Goal: Information Seeking & Learning: Compare options

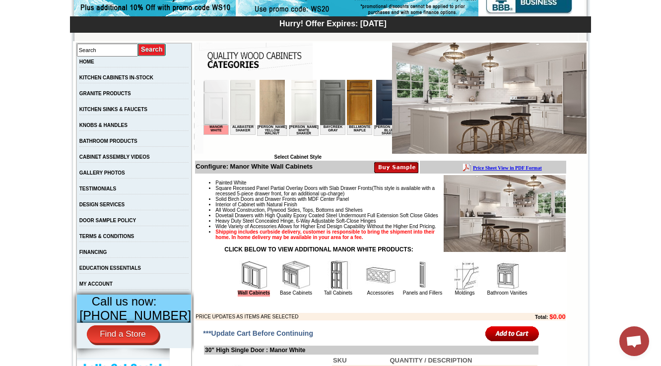
scroll to position [119, 0]
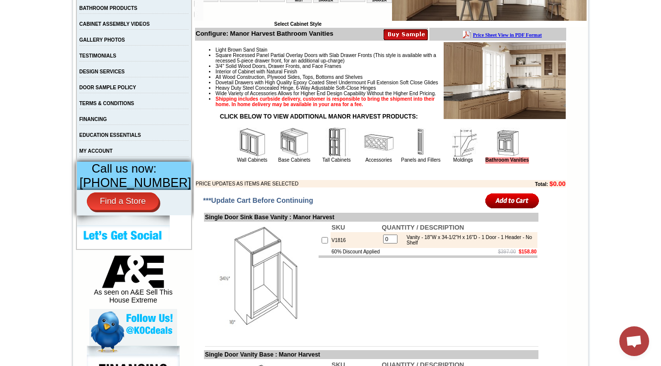
scroll to position [278, 0]
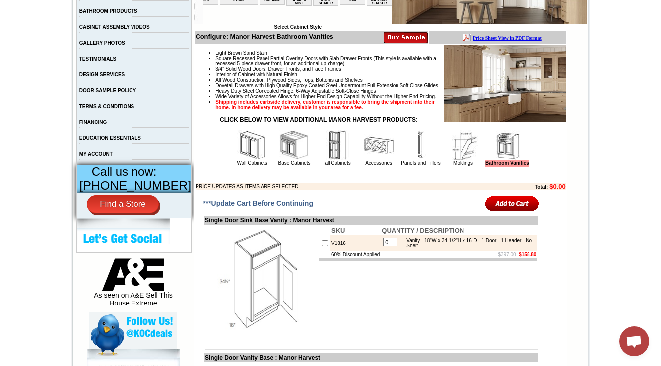
click at [237, 160] on img at bounding box center [252, 146] width 30 height 30
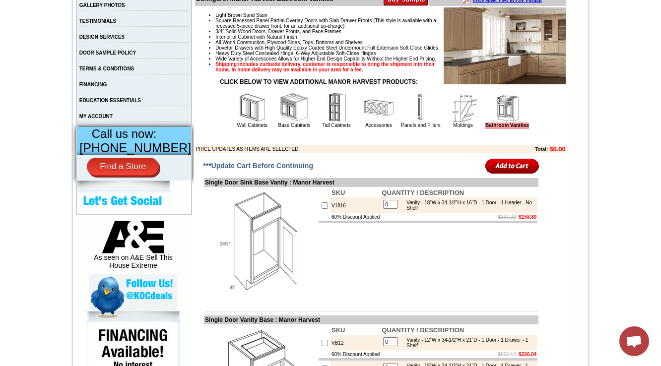
scroll to position [318, 0]
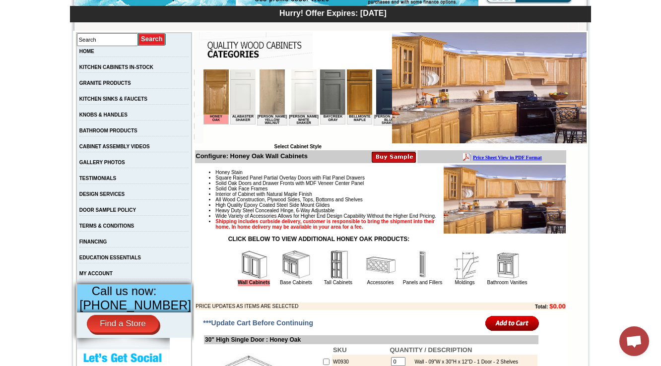
scroll to position [159, 0]
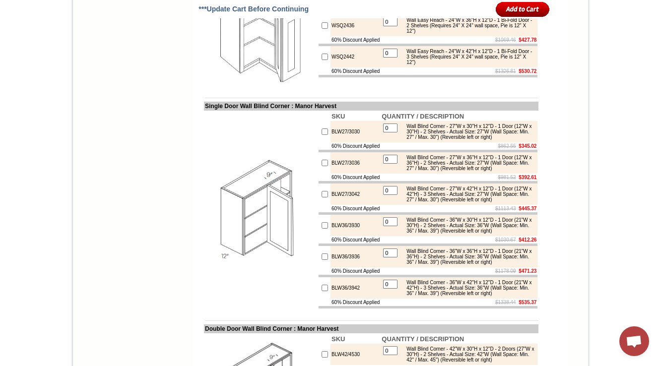
scroll to position [2554, 0]
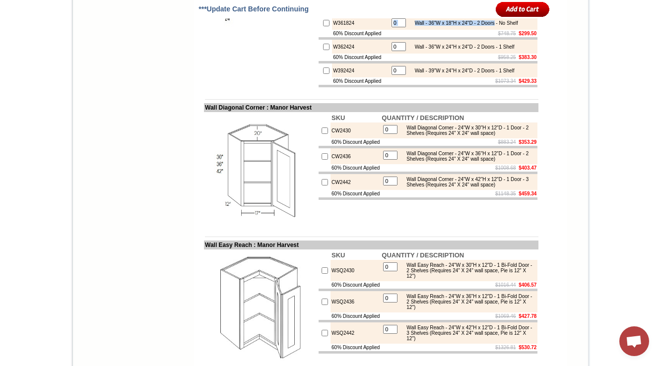
drag, startPoint x: 501, startPoint y: 115, endPoint x: 529, endPoint y: 115, distance: 27.8
click at [529, 30] on td "0 Wall - 36"W x 18"H x 24"D - 2 Doors - No Shelf" at bounding box center [463, 23] width 149 height 14
click at [515, 26] on div "Wall - 36"W x 18"H x 24"D - 2 Doors - No Shelf" at bounding box center [464, 22] width 108 height 5
click at [506, 37] on td "$748.75 $299.50" at bounding box center [463, 33] width 149 height 7
click at [503, 26] on div "Wall - 36"W x 18"H x 24"D - 2 Doors - No Shelf" at bounding box center [464, 22] width 108 height 5
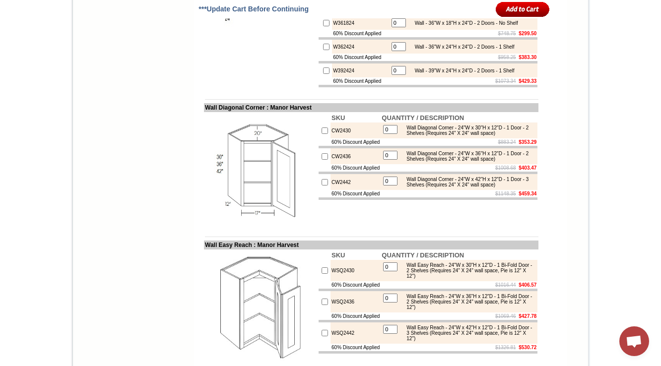
click at [519, 12] on b "$265.87" at bounding box center [528, 9] width 18 height 5
drag, startPoint x: 501, startPoint y: 89, endPoint x: 528, endPoint y: 89, distance: 26.8
copy div "- No Shelf"
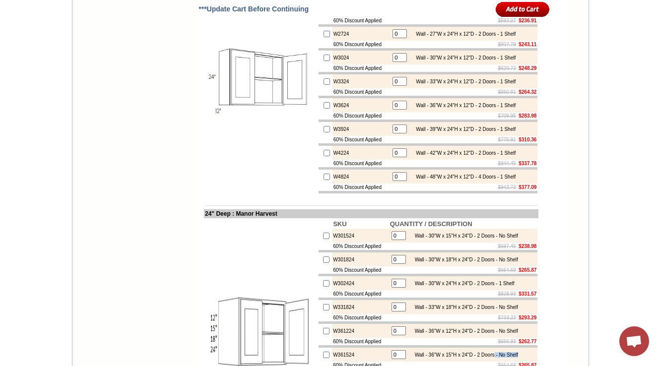
scroll to position [2157, 0]
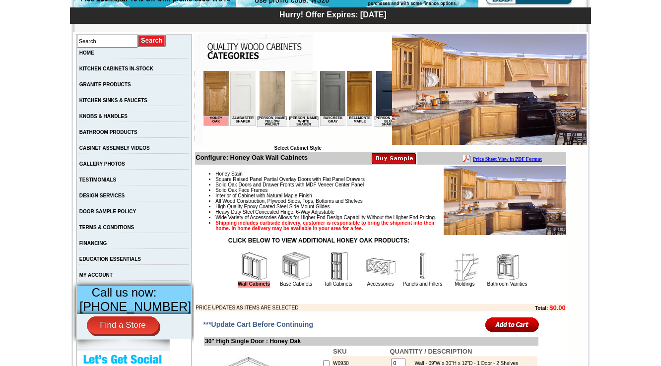
scroll to position [159, 0]
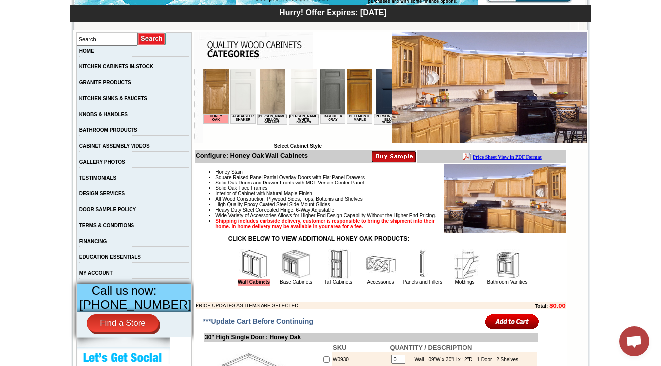
scroll to position [0, 639]
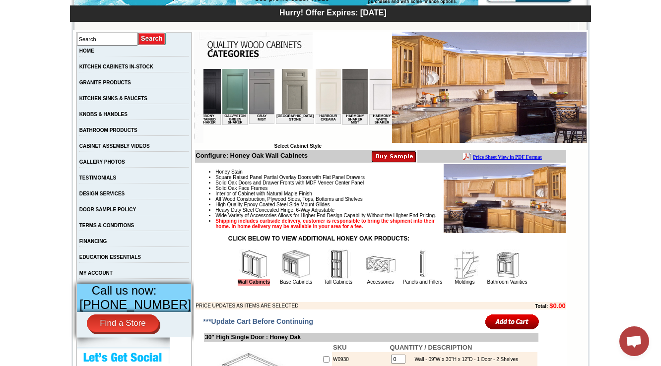
click at [369, 106] on img at bounding box center [381, 91] width 25 height 45
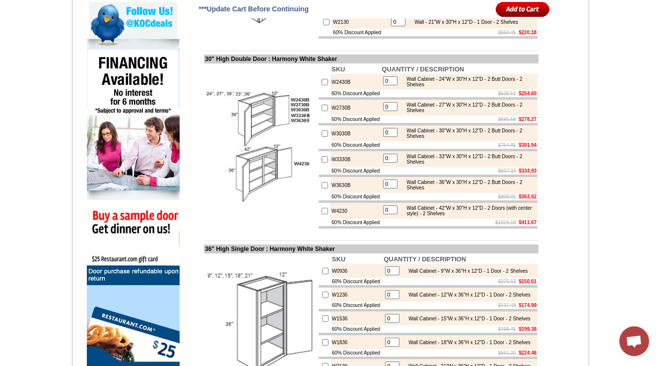
scroll to position [589, 0]
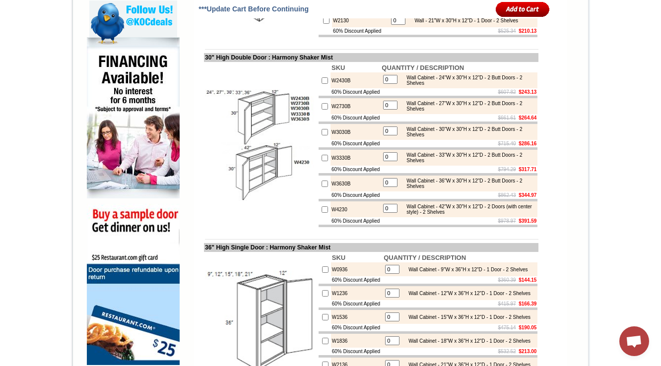
scroll to position [629, 0]
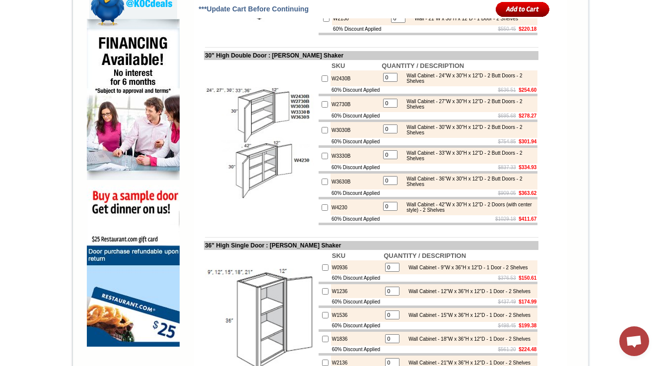
scroll to position [609, 0]
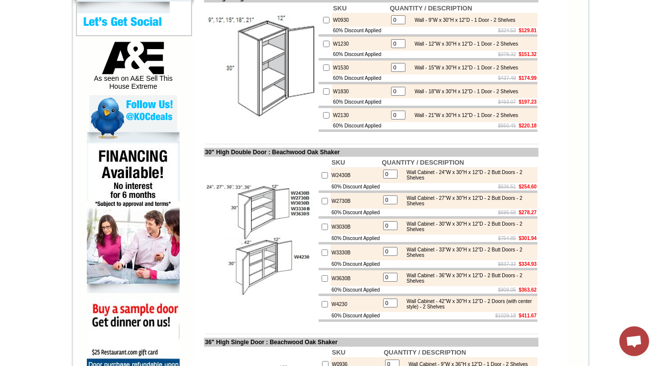
scroll to position [437, 0]
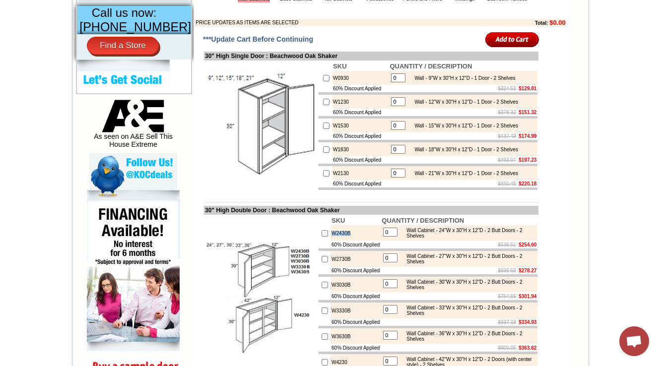
drag, startPoint x: 343, startPoint y: 259, endPoint x: 323, endPoint y: 258, distance: 20.8
click at [330, 241] on td "W2430B" at bounding box center [355, 233] width 50 height 16
copy td "W2430B"
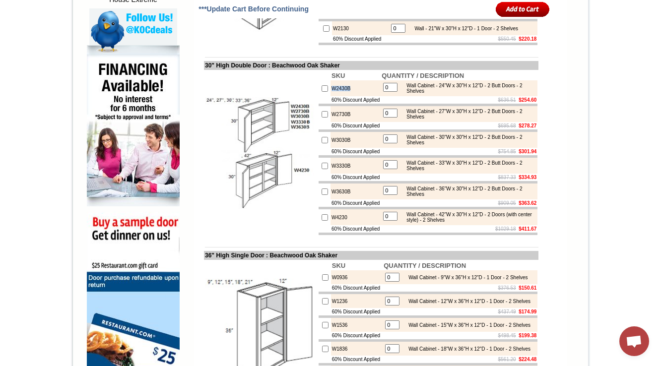
scroll to position [595, 0]
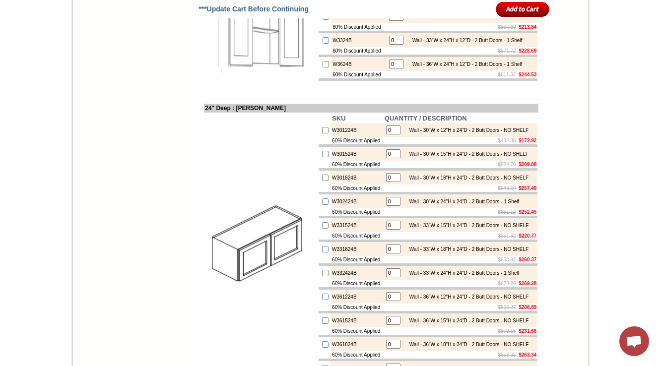
scroll to position [2092, 0]
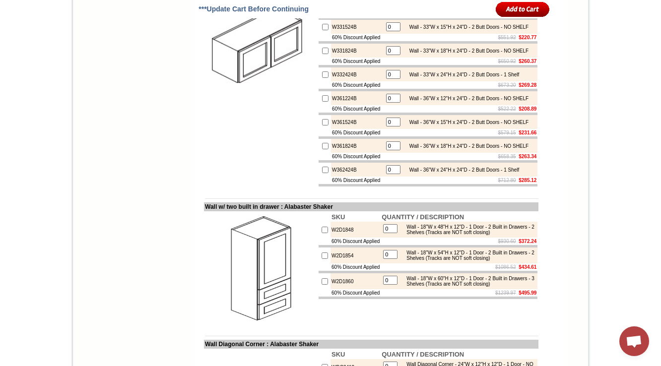
drag, startPoint x: 513, startPoint y: 101, endPoint x: 520, endPoint y: 110, distance: 10.9
copy div "- NO SHELF"
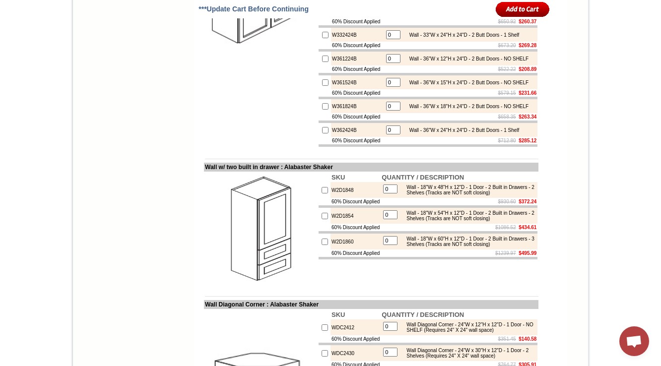
scroll to position [1802, 0]
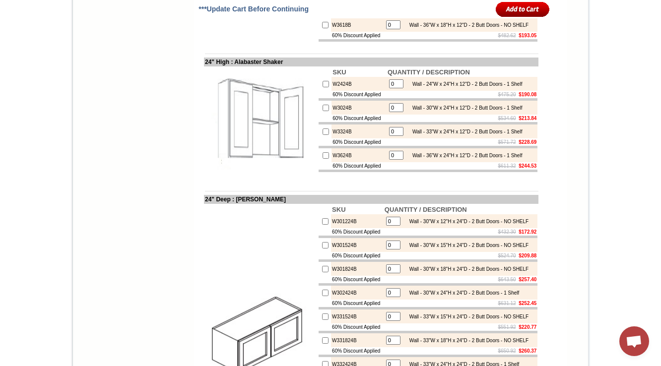
click at [579, 7] on td "Select Cabinet Style" at bounding box center [390, 364] width 393 height 3952
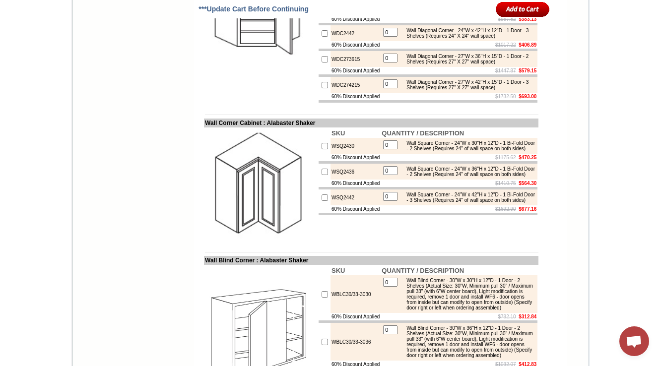
click at [356, 10] on td "***Update Cart Before Continuing" at bounding box center [285, 9] width 177 height 18
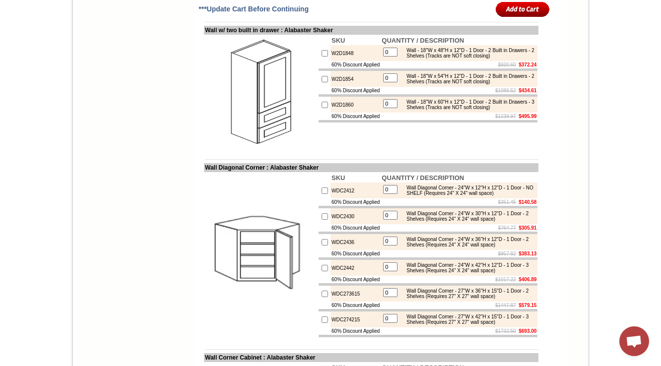
scroll to position [2072, 0]
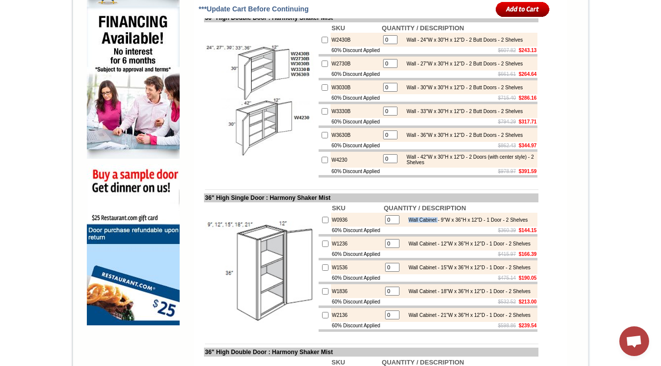
drag, startPoint x: 406, startPoint y: 266, endPoint x: 440, endPoint y: 266, distance: 33.7
click at [440, 223] on div "Wall Cabinet - 9"W x 36"H x 12"D - 1 Door - 2 Shelves" at bounding box center [465, 219] width 124 height 5
copy div "Wall Cabinet"
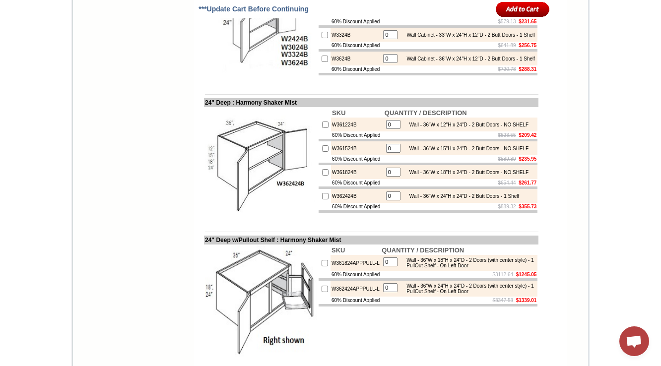
scroll to position [1839, 0]
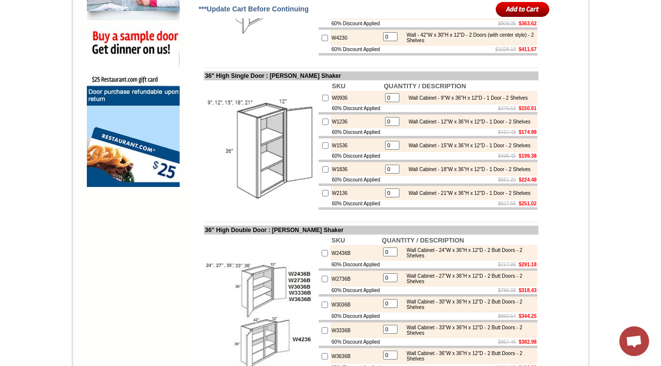
scroll to position [807, 0]
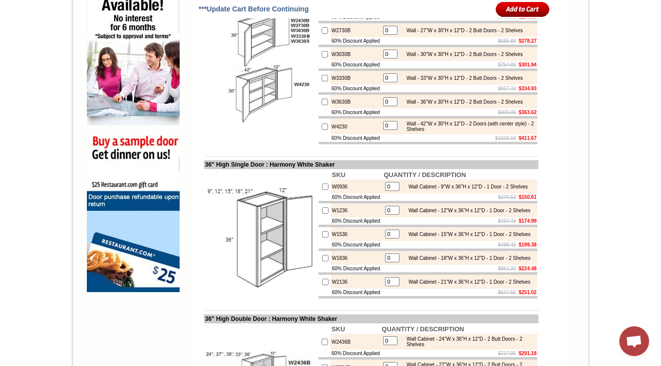
scroll to position [767, 0]
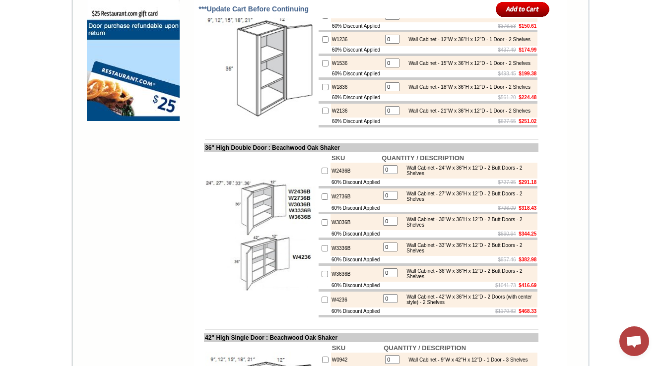
scroll to position [840, 0]
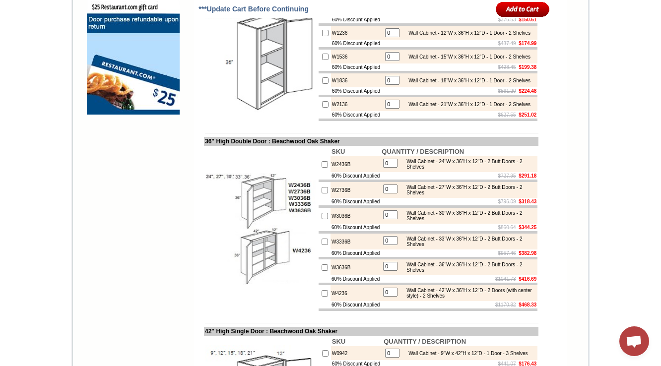
click at [333, 172] on td "W2436B" at bounding box center [355, 164] width 50 height 16
copy td "W2436B"
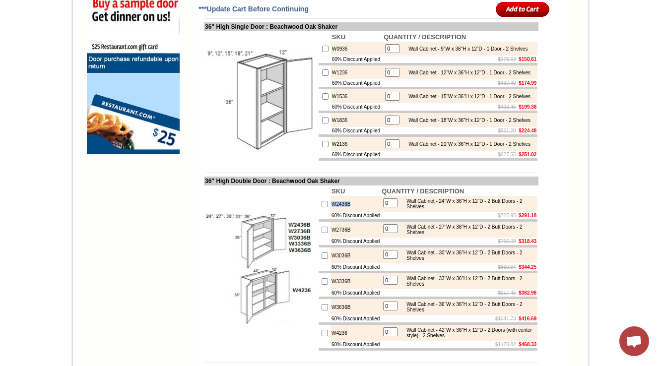
scroll to position [642, 0]
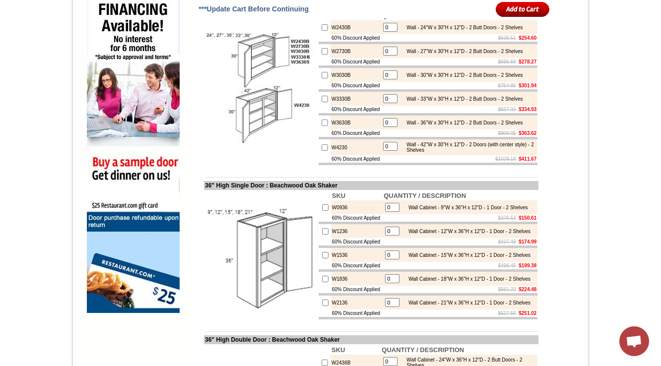
click at [331, 214] on td "W0936" at bounding box center [357, 207] width 52 height 14
copy td "W0936"
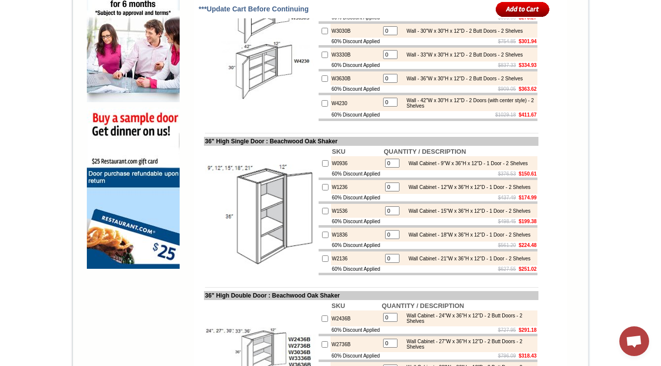
scroll to position [678, 0]
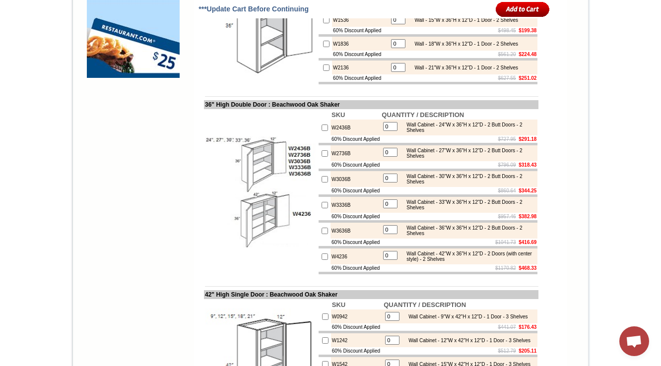
scroll to position [956, 0]
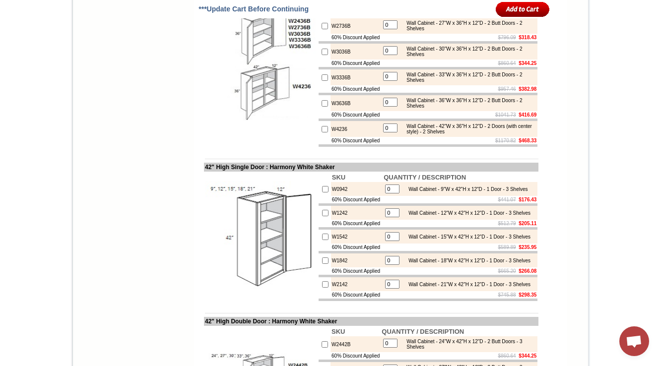
scroll to position [1005, 0]
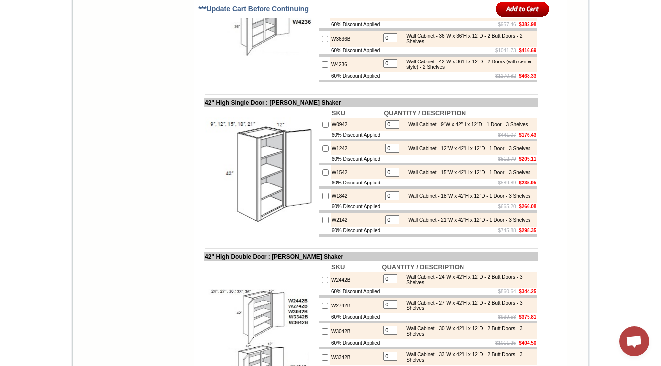
scroll to position [1125, 0]
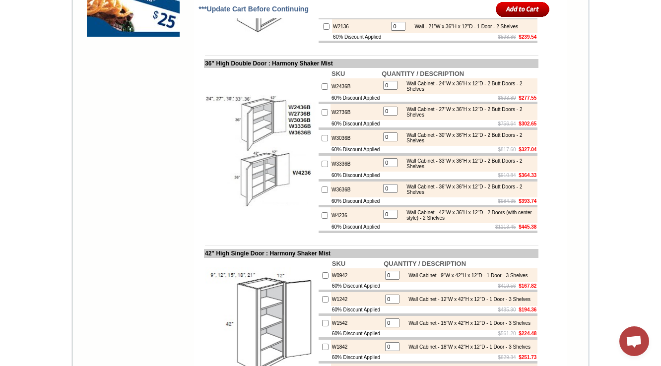
scroll to position [926, 0]
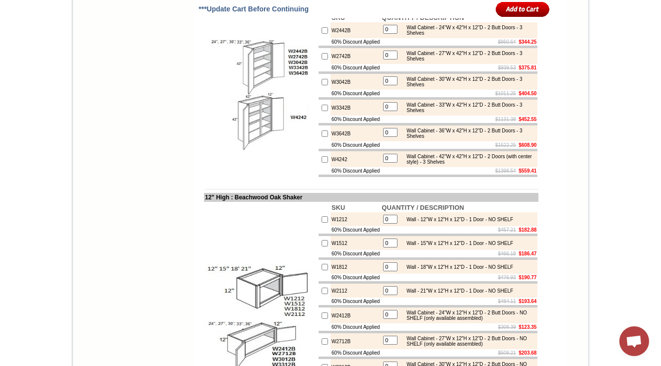
scroll to position [1322, 0]
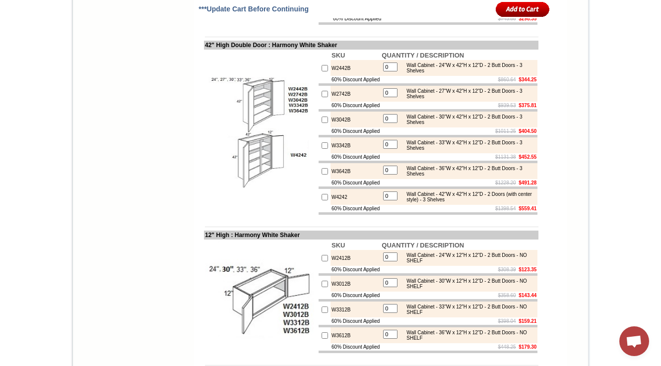
scroll to position [1283, 0]
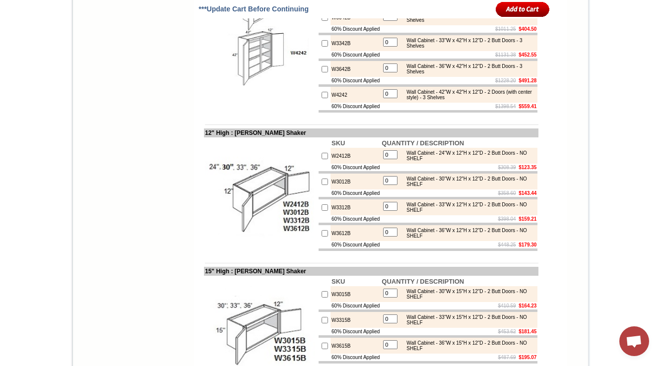
scroll to position [1403, 0]
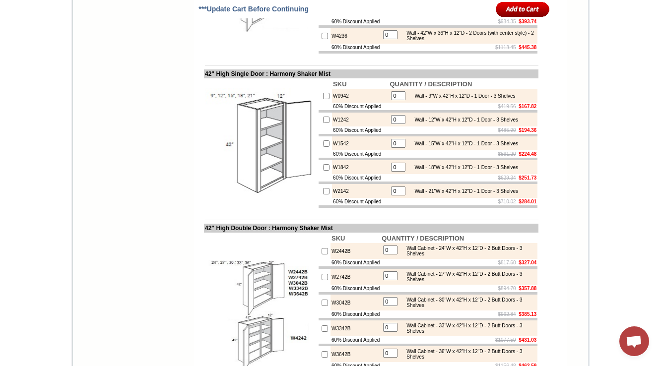
scroll to position [1125, 0]
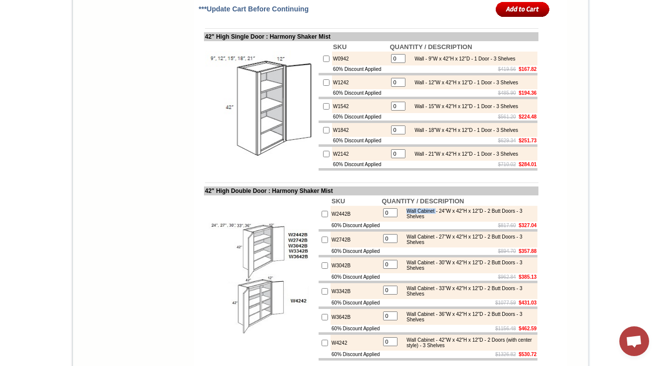
drag, startPoint x: 410, startPoint y: 293, endPoint x: 440, endPoint y: 293, distance: 30.3
click at [440, 219] on div "Wall Cabinet - 24"W x 42"H x 12"D - 2 Butt Doors - 3 Shelves" at bounding box center [467, 213] width 133 height 11
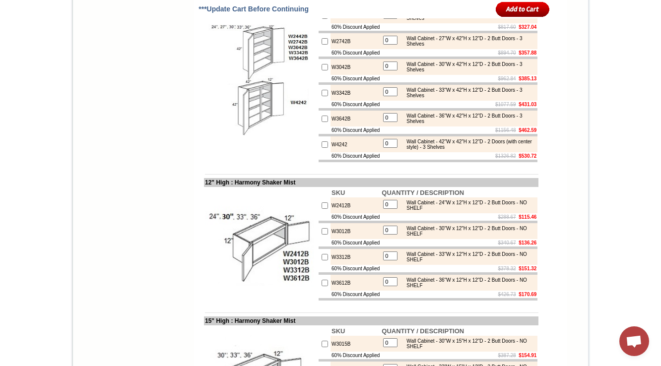
scroll to position [1363, 0]
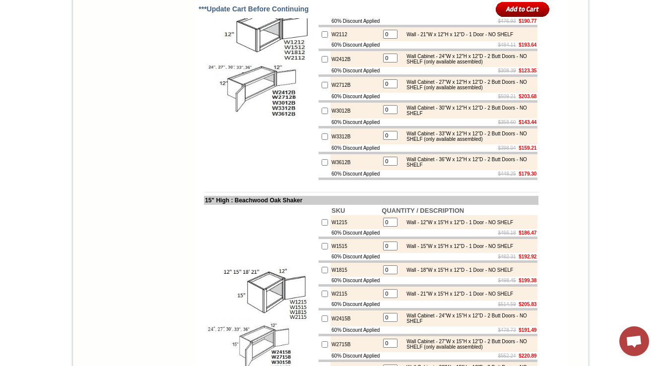
scroll to position [1563, 0]
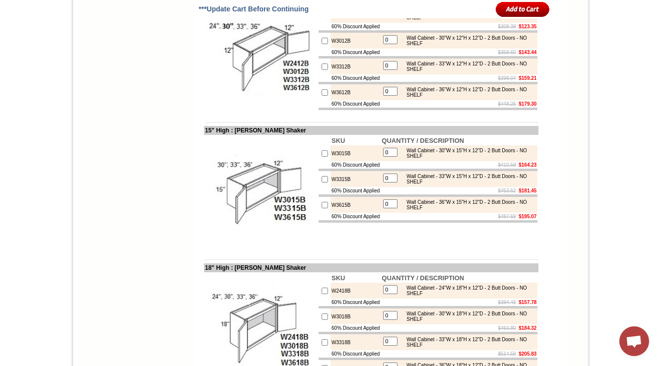
scroll to position [1522, 0]
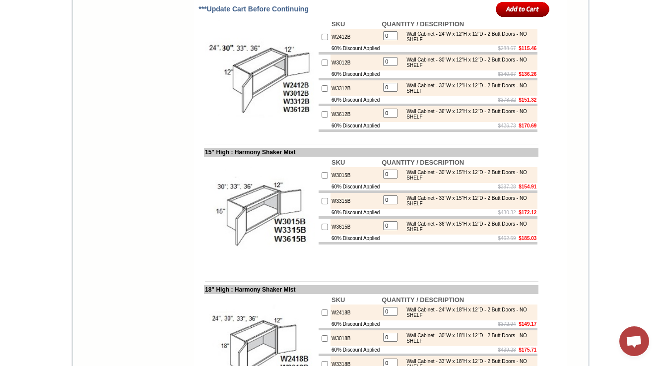
scroll to position [1522, 0]
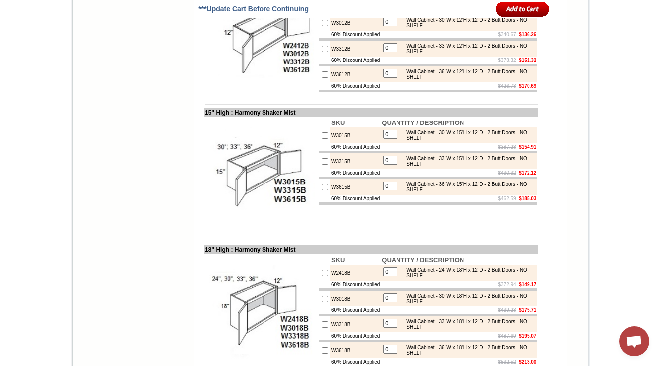
drag, startPoint x: 346, startPoint y: 107, endPoint x: 320, endPoint y: 111, distance: 27.1
copy td "W2412B"
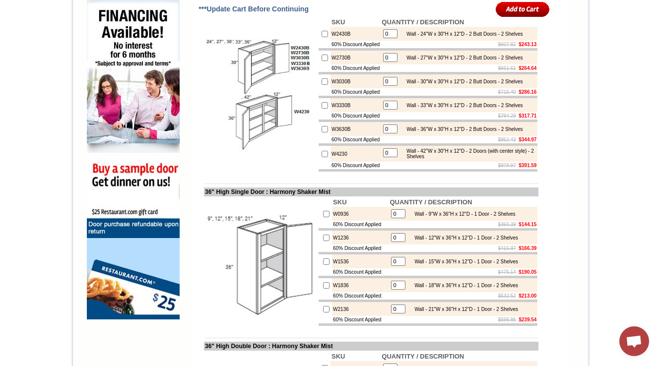
scroll to position [637, 0]
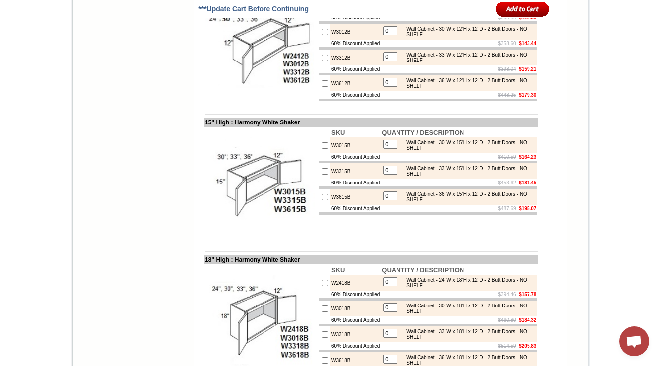
scroll to position [1521, 0]
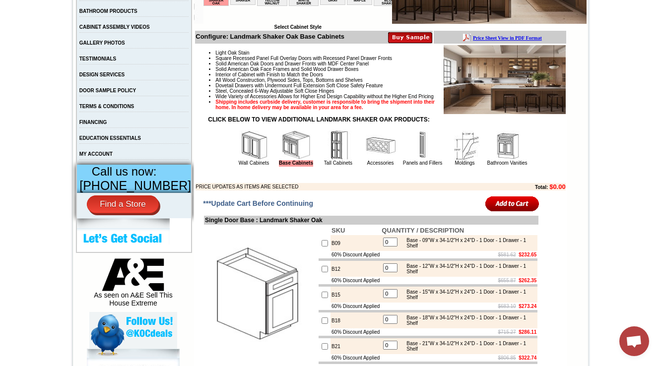
scroll to position [79, 0]
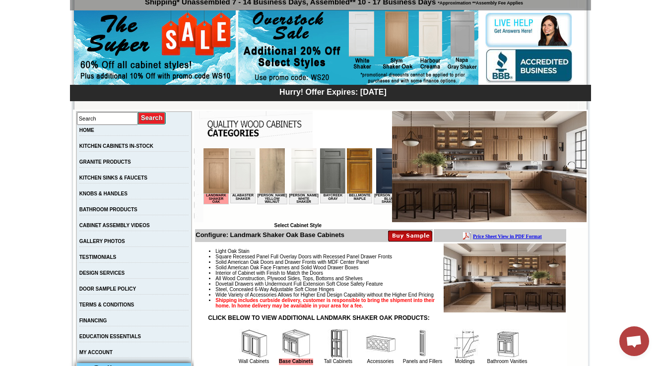
click at [240, 351] on img at bounding box center [254, 344] width 30 height 30
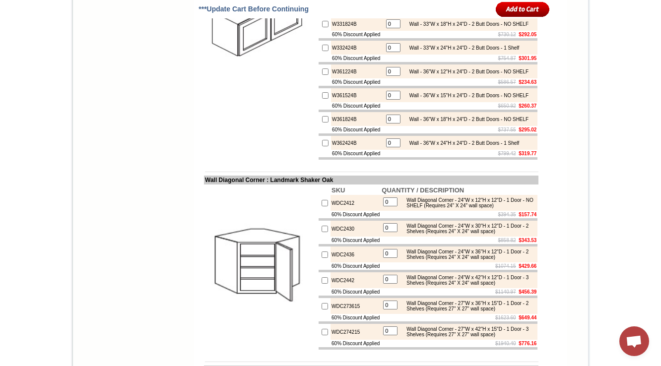
scroll to position [2119, 0]
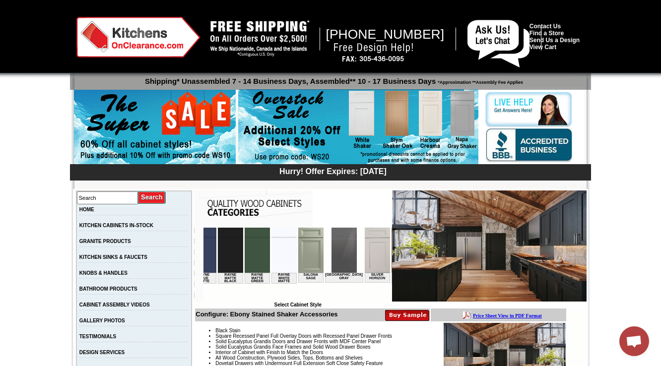
scroll to position [278, 0]
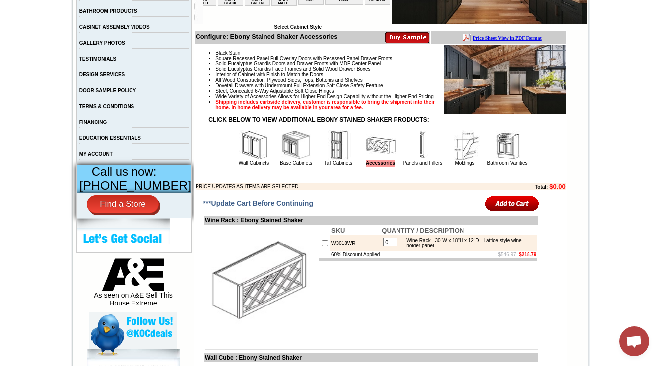
click at [241, 160] on img at bounding box center [254, 146] width 30 height 30
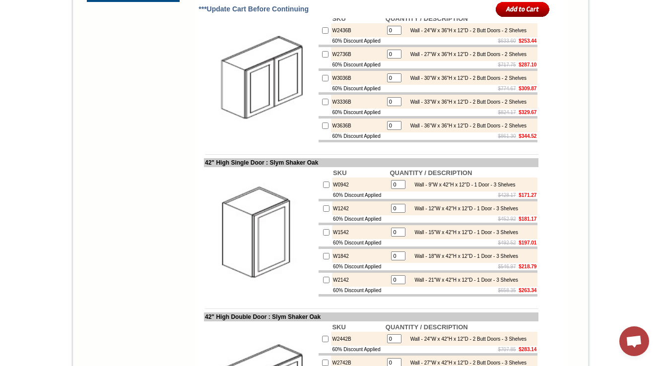
scroll to position [809, 0]
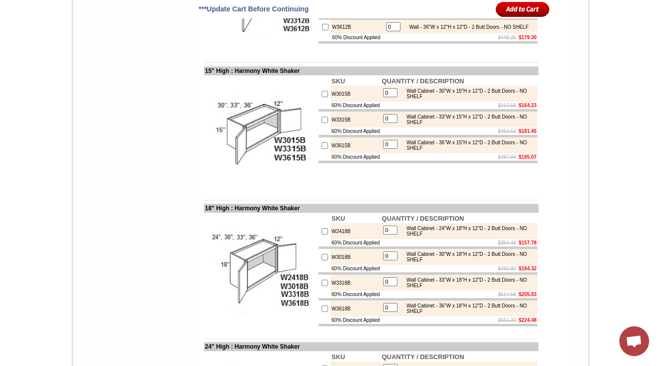
scroll to position [1642, 0]
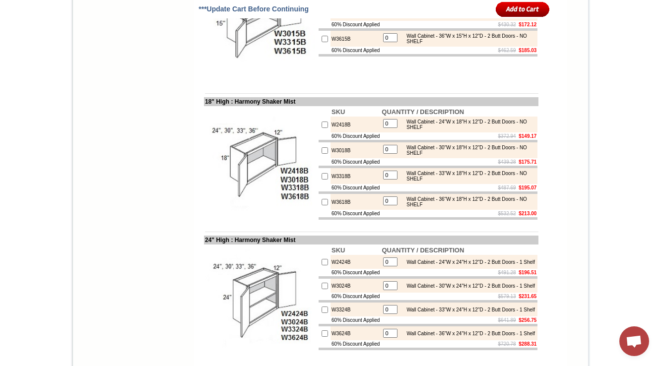
scroll to position [1669, 0]
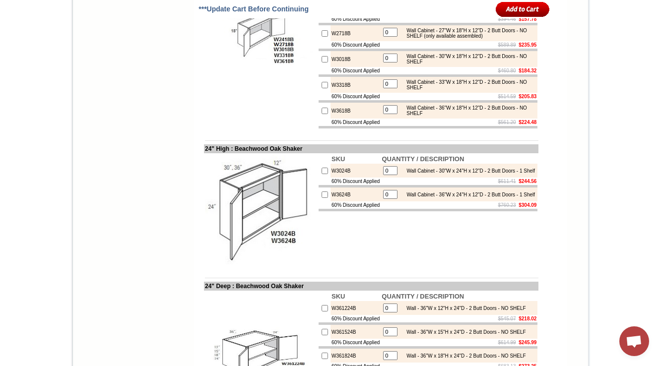
scroll to position [2236, 0]
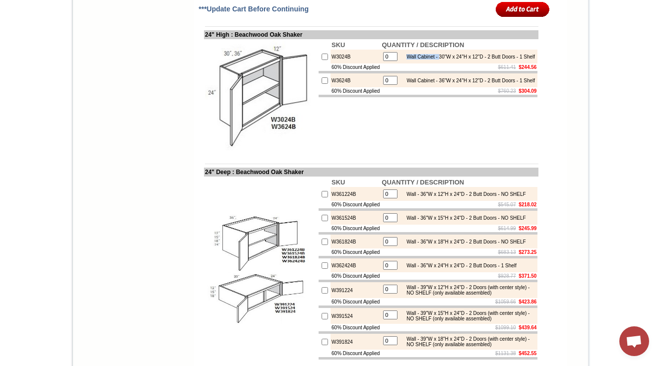
drag, startPoint x: 405, startPoint y: 215, endPoint x: 445, endPoint y: 215, distance: 39.2
click at [445, 60] on div "Wall Cabinet - 30"W x 24"H x 12"D - 2 Butt Doors - 1 Shelf" at bounding box center [467, 56] width 133 height 5
copy div "Wall Cabinet -"
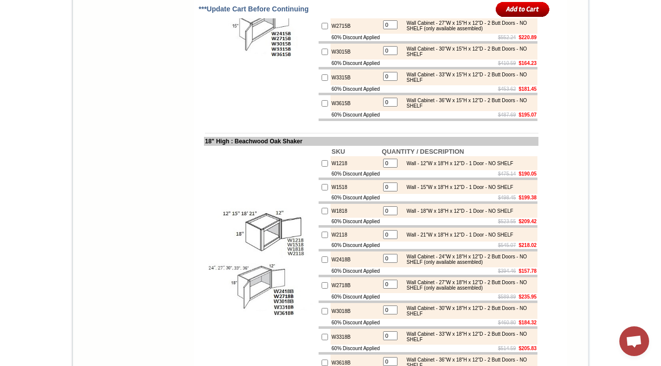
scroll to position [1879, 0]
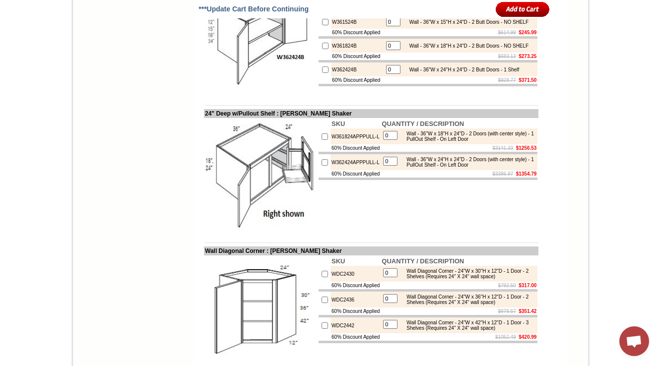
scroll to position [1609, 0]
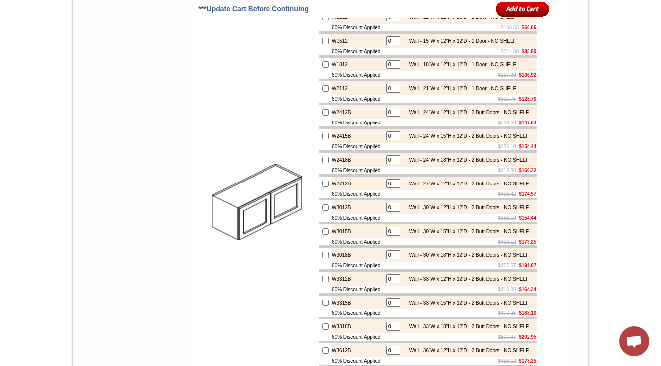
scroll to position [1405, 0]
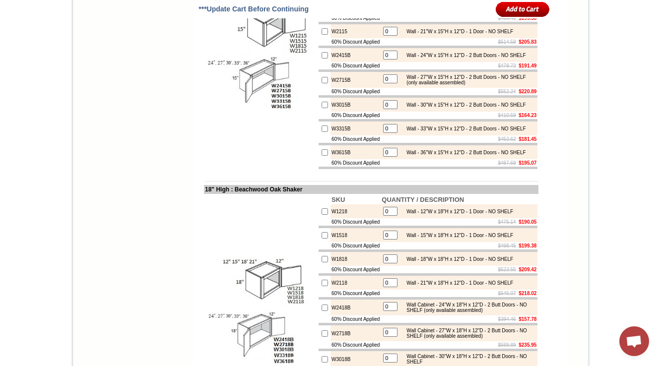
scroll to position [1799, 0]
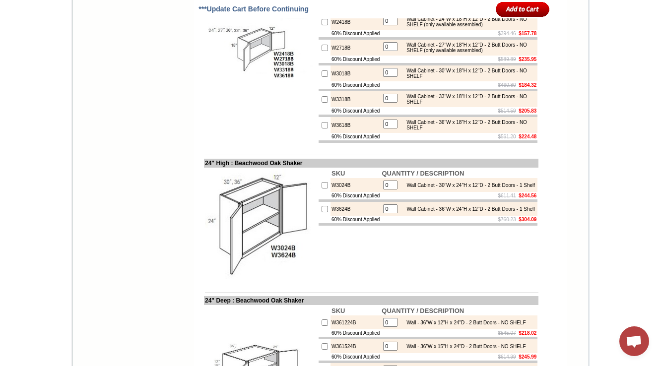
scroll to position [2117, 0]
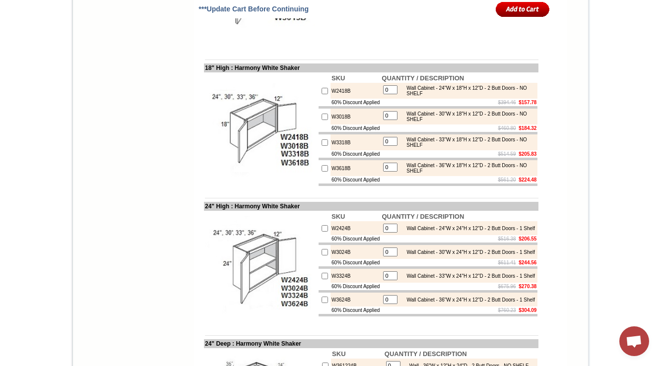
scroll to position [1801, 0]
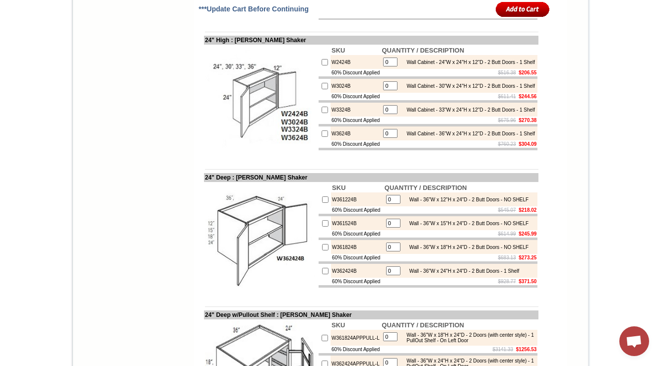
scroll to position [1887, 0]
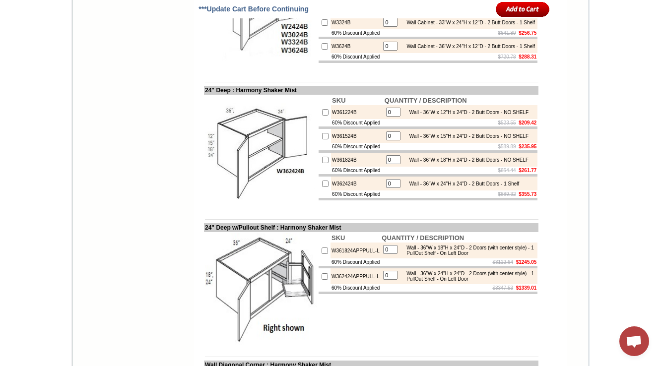
scroll to position [1907, 0]
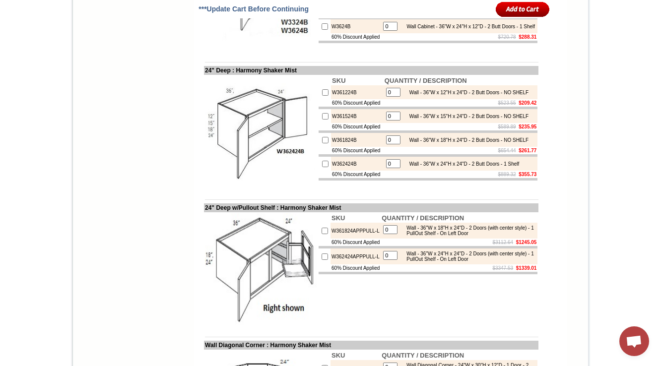
scroll to position [1987, 0]
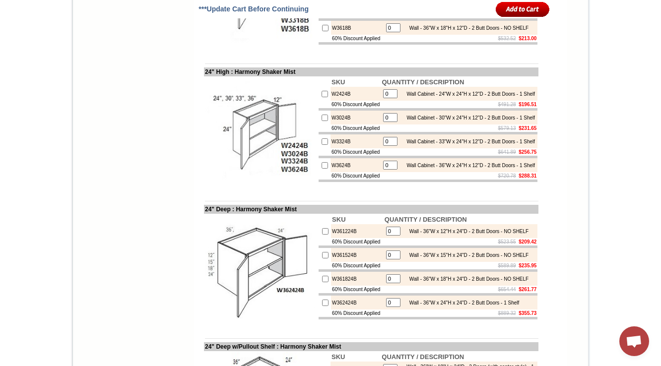
scroll to position [1828, 0]
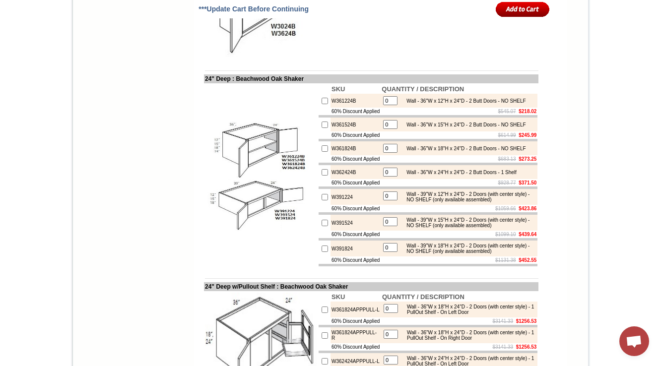
scroll to position [2355, 0]
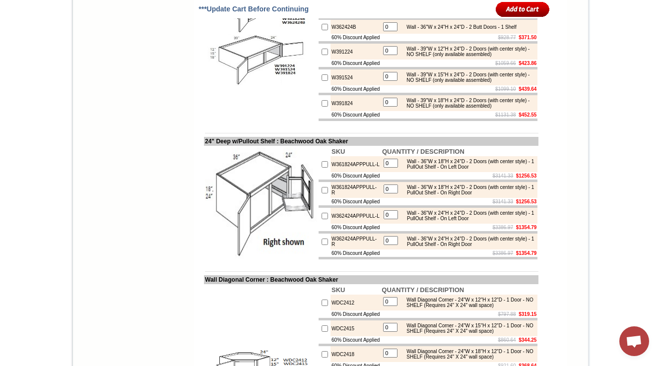
scroll to position [2474, 0]
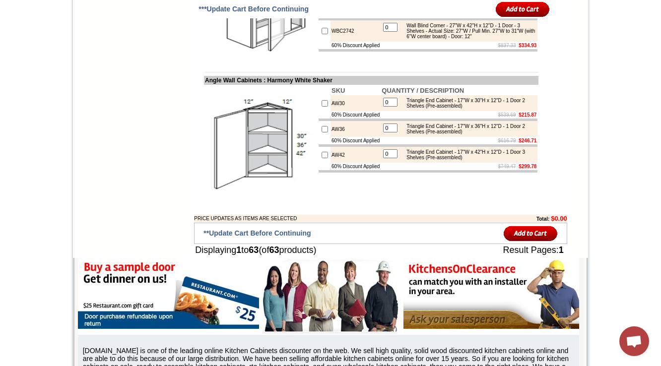
scroll to position [2317, 0]
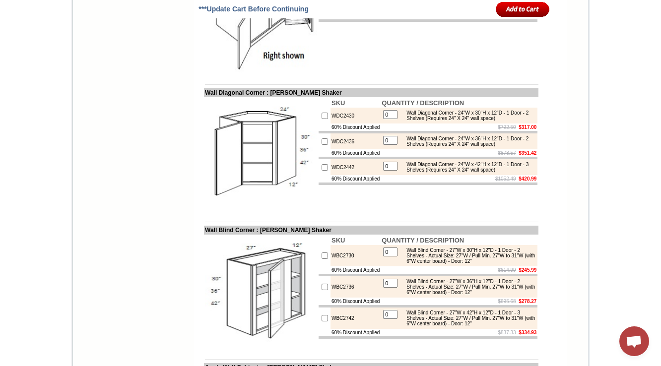
scroll to position [2086, 0]
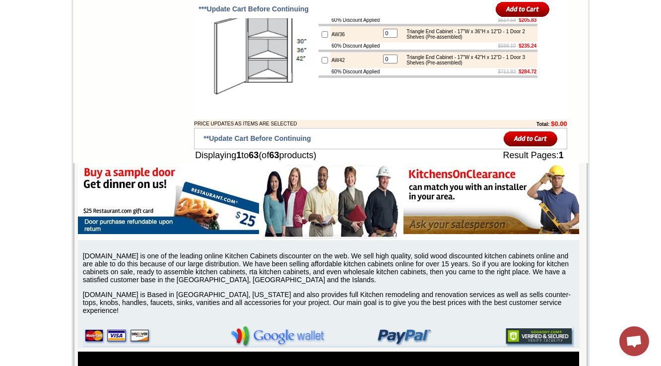
scroll to position [2622, 0]
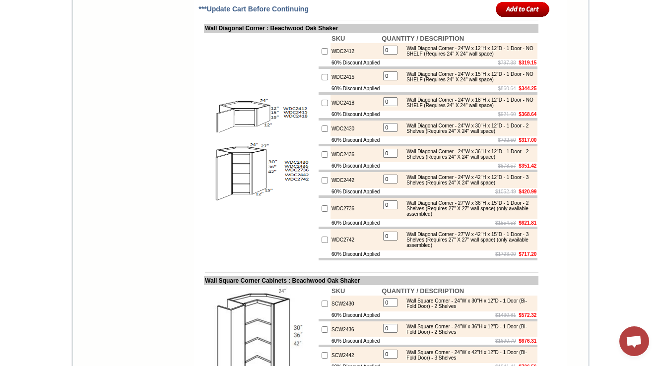
drag, startPoint x: 404, startPoint y: 128, endPoint x: 423, endPoint y: 126, distance: 19.0
copy div "Wall -"
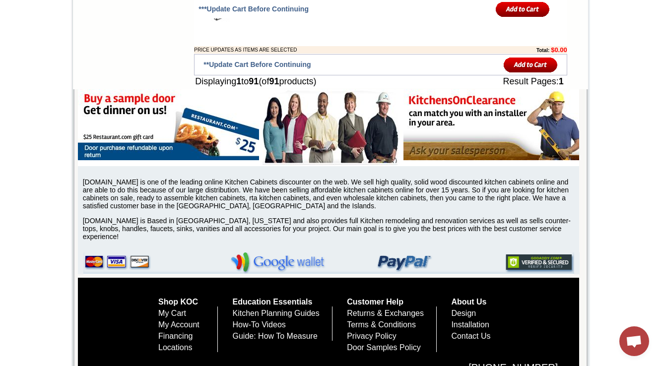
scroll to position [3466, 0]
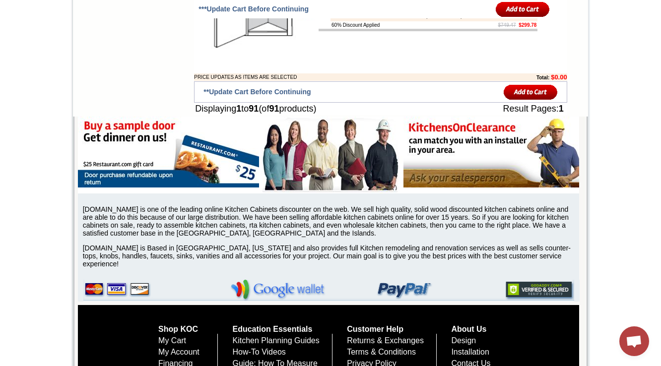
drag, startPoint x: 332, startPoint y: 83, endPoint x: 320, endPoint y: 83, distance: 12.4
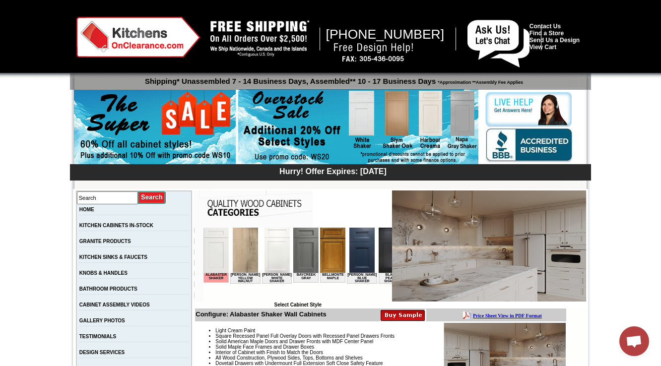
scroll to position [278, 0]
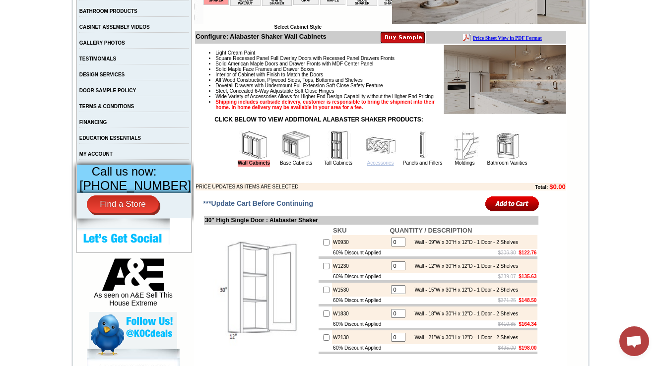
click at [367, 166] on link "Accessories" at bounding box center [380, 162] width 27 height 5
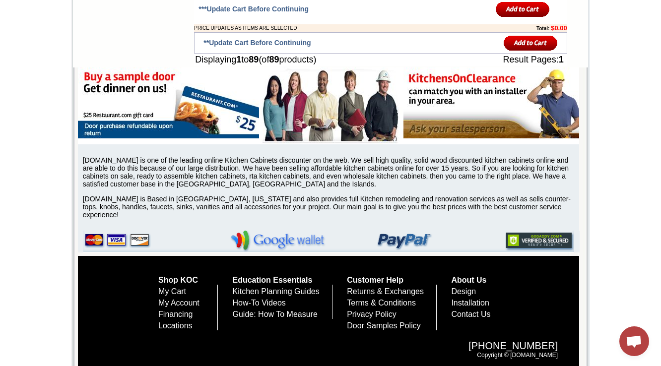
scroll to position [3550, 0]
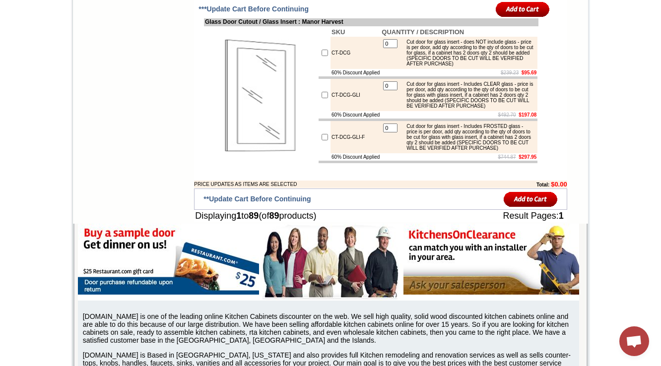
drag, startPoint x: 403, startPoint y: 63, endPoint x: 435, endPoint y: 83, distance: 37.7
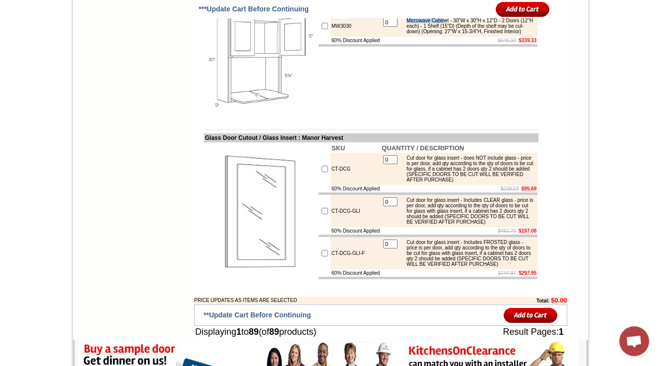
scroll to position [3431, 0]
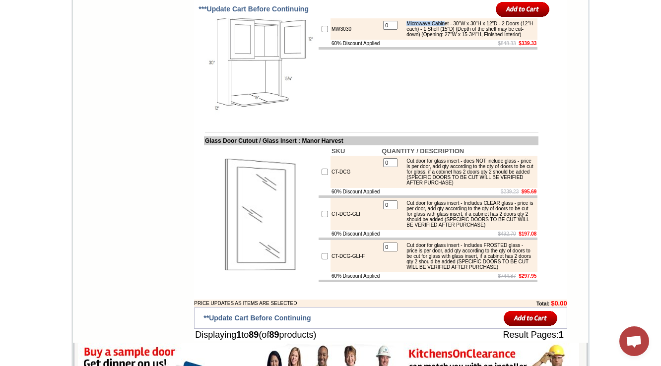
click at [250, 121] on img at bounding box center [261, 65] width 112 height 112
click at [436, 122] on td "SKU QUANTITY / DESCRIPTION MW3030 0 Microwave Cabinet - 30"W x 30"H x 12"D - 2 …" at bounding box center [428, 65] width 221 height 114
click at [221, 8] on td "Microwave Wall Cabinet : Manor Harvest" at bounding box center [371, 3] width 334 height 9
copy td "Microwave"
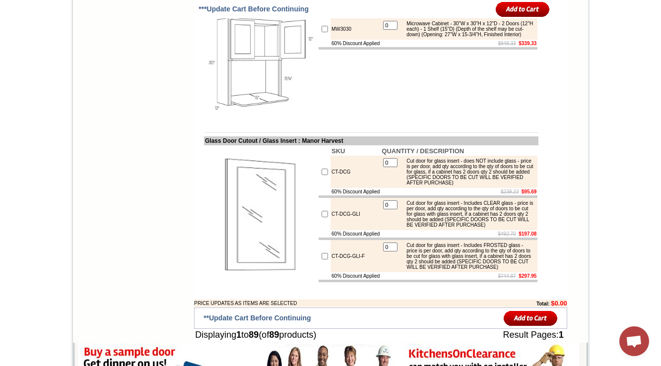
scroll to position [3471, 0]
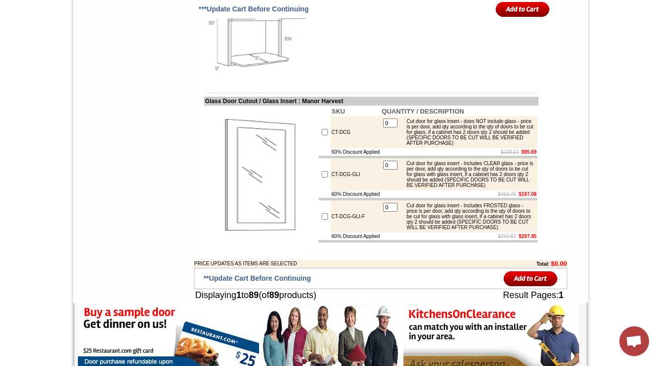
copy td "MW3030"
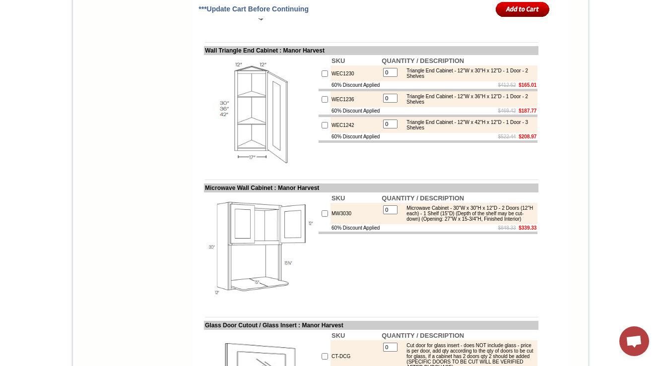
scroll to position [3233, 0]
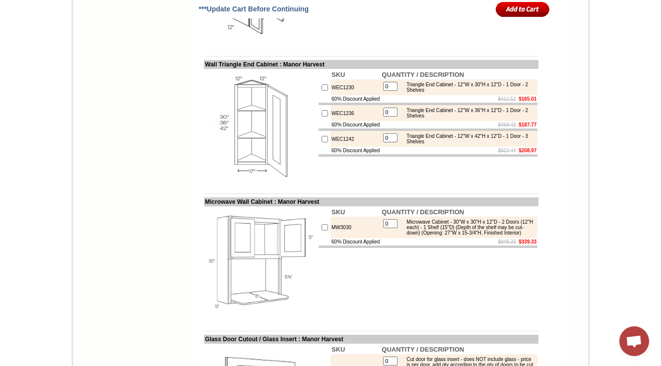
drag, startPoint x: 349, startPoint y: 113, endPoint x: 320, endPoint y: 116, distance: 29.9
copy tr "BLW42/453"
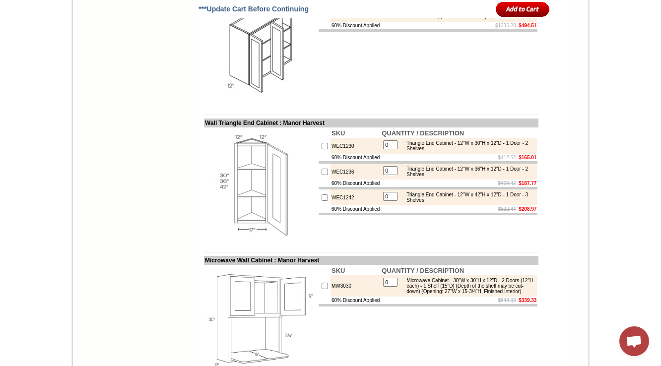
scroll to position [3312, 0]
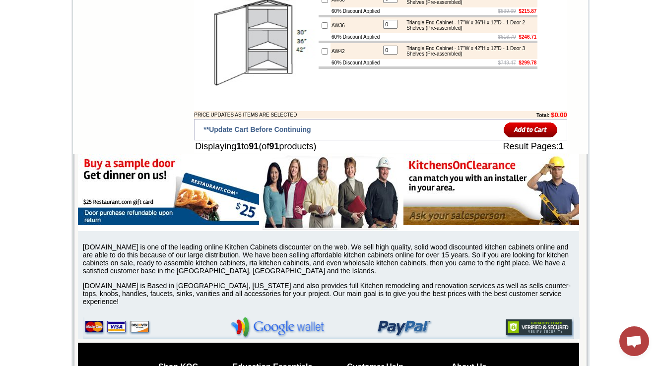
copy td "MW3030B"
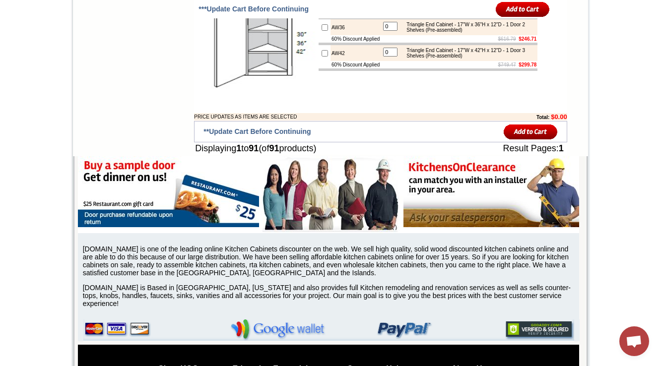
drag, startPoint x: 407, startPoint y: 183, endPoint x: 466, endPoint y: 182, distance: 59.5
drag, startPoint x: 407, startPoint y: 116, endPoint x: 468, endPoint y: 115, distance: 61.1
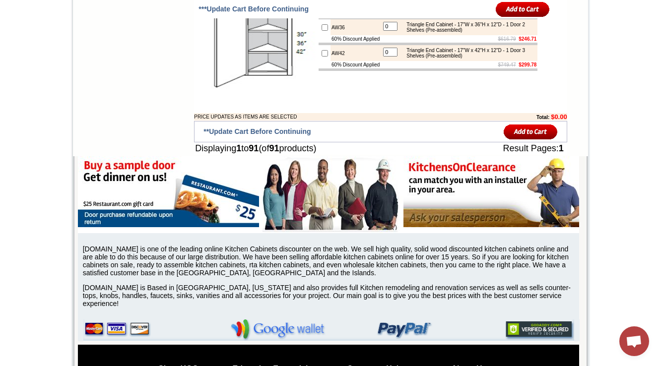
copy div "Wall Microwave Cabinet"
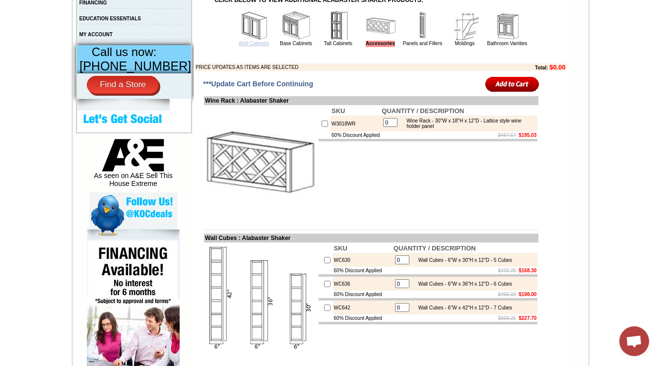
scroll to position [391, 0]
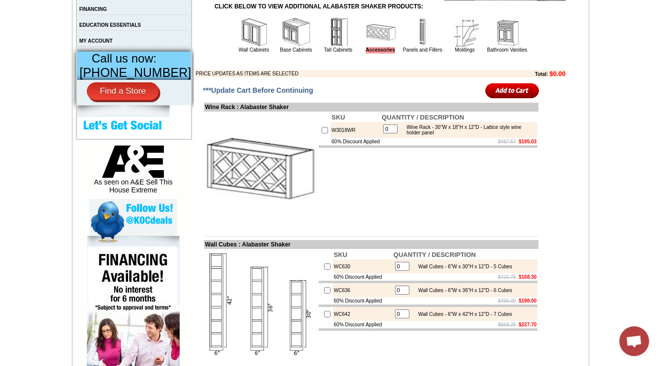
click at [243, 47] on img at bounding box center [254, 32] width 30 height 30
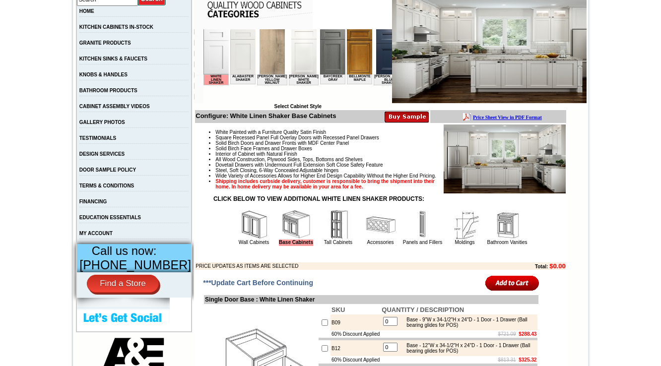
click at [247, 240] on img at bounding box center [254, 225] width 30 height 30
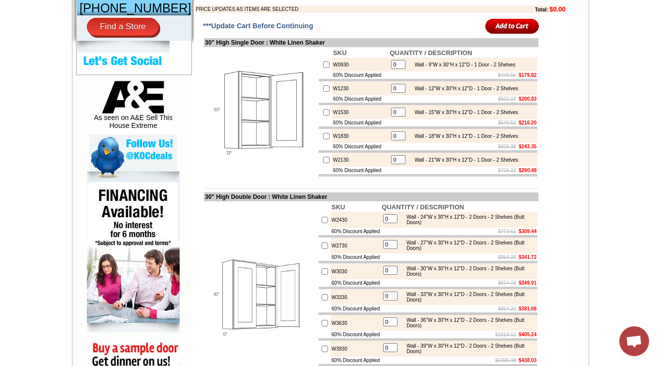
scroll to position [278, 0]
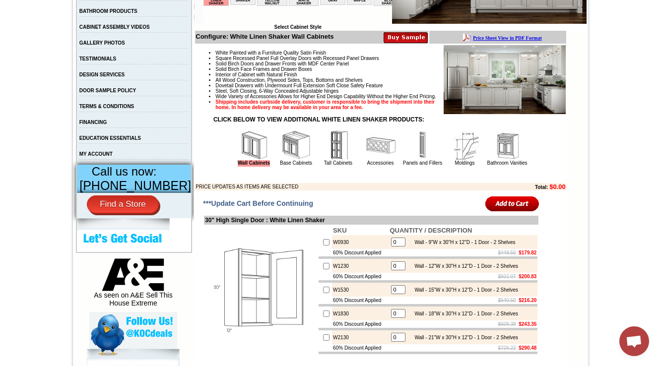
click at [366, 160] on img at bounding box center [381, 146] width 30 height 30
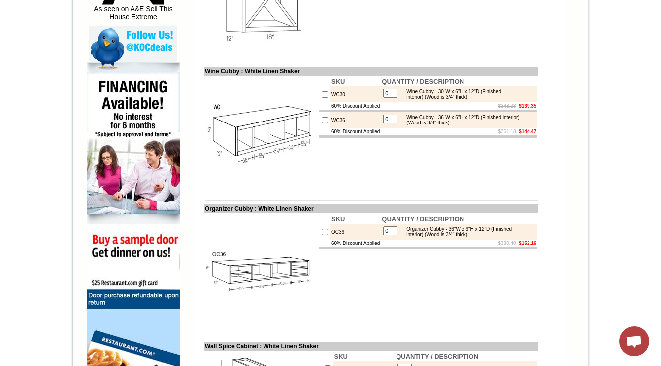
scroll to position [326, 0]
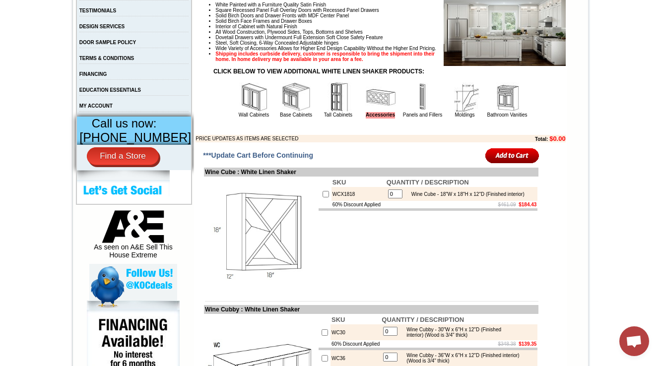
click at [244, 112] on img at bounding box center [254, 97] width 30 height 30
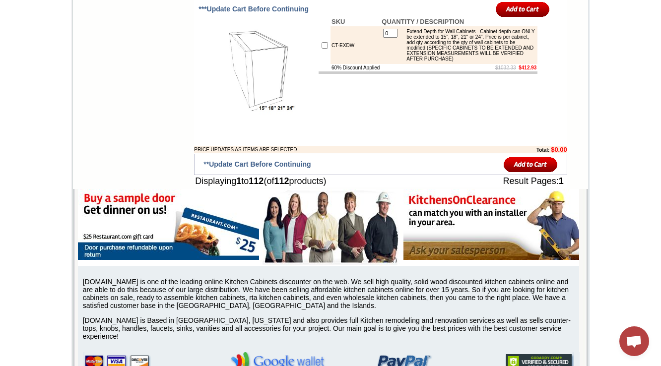
scroll to position [4049, 0]
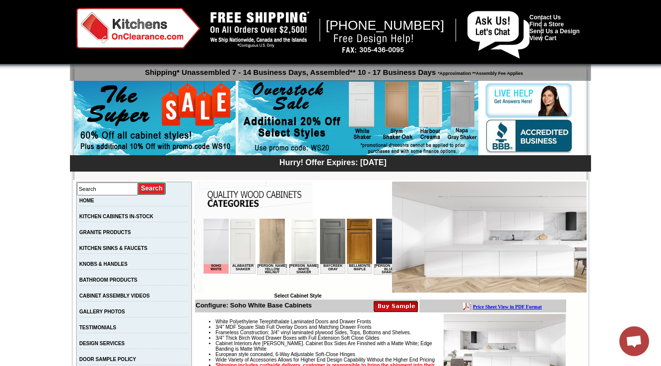
scroll to position [318, 0]
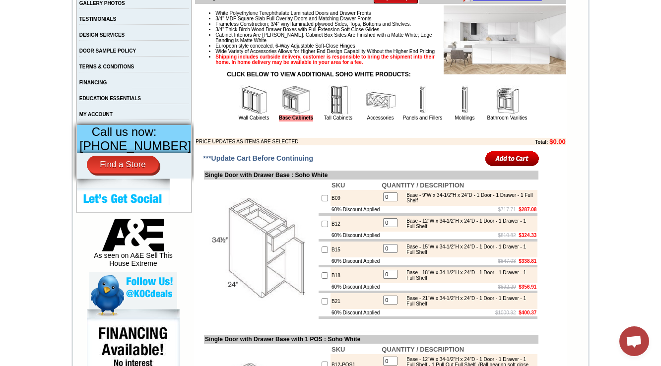
click at [252, 115] on img at bounding box center [254, 100] width 30 height 30
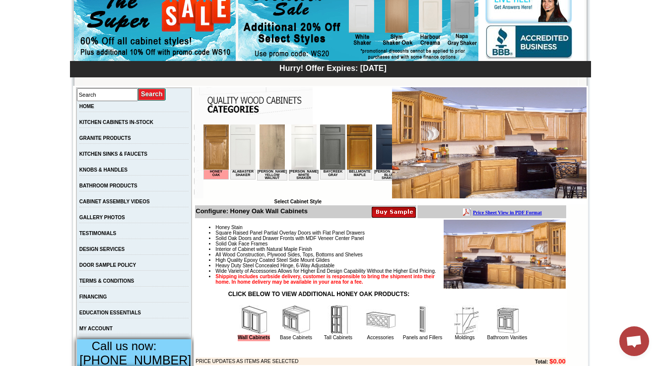
scroll to position [159, 0]
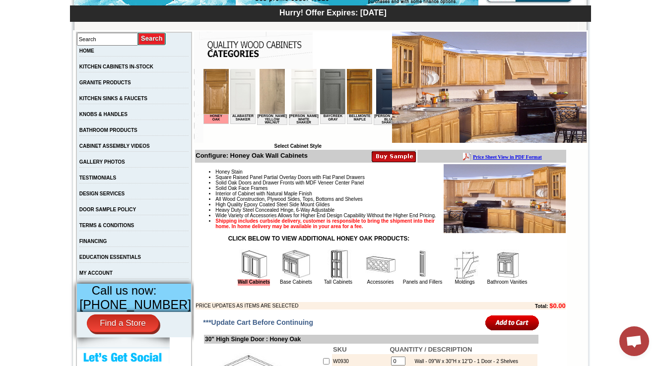
click at [366, 279] on img at bounding box center [381, 265] width 30 height 30
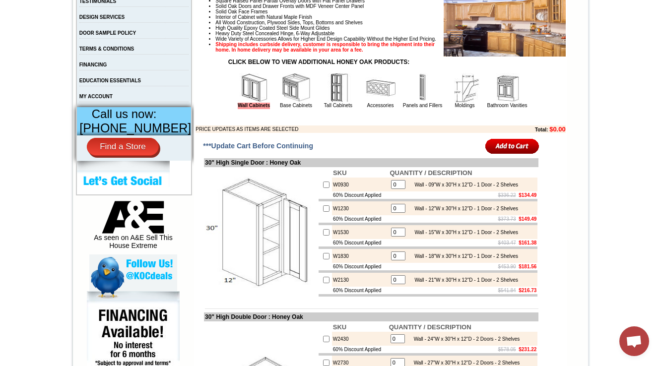
scroll to position [397, 0]
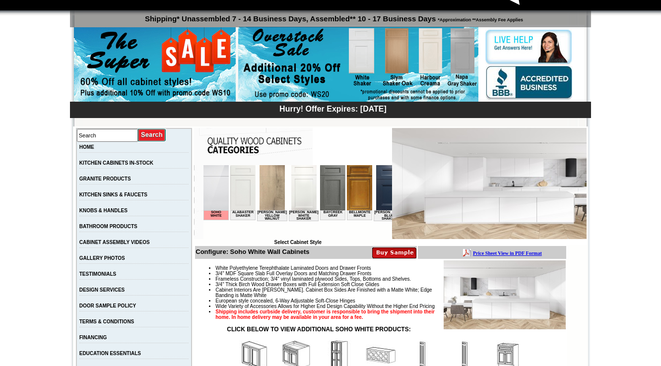
scroll to position [238, 0]
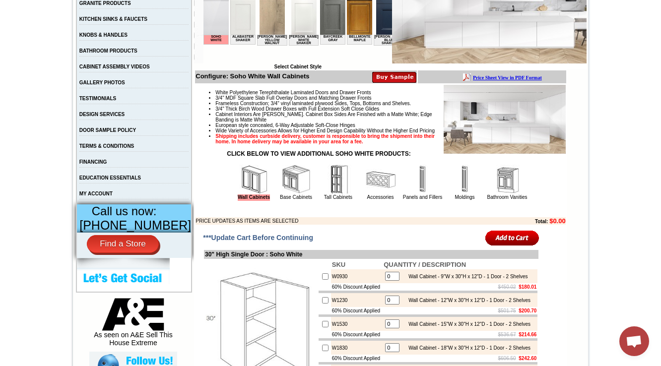
click at [371, 195] on img at bounding box center [381, 180] width 30 height 30
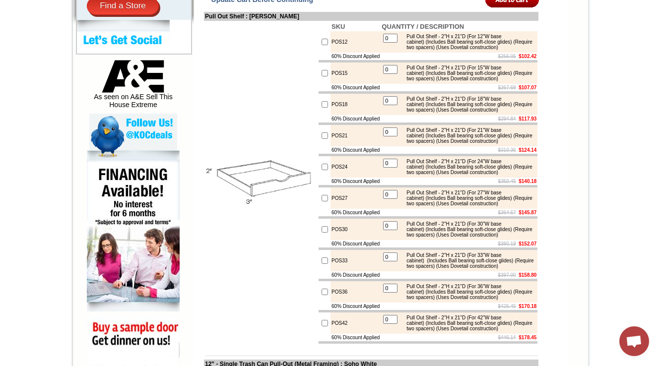
scroll to position [278, 0]
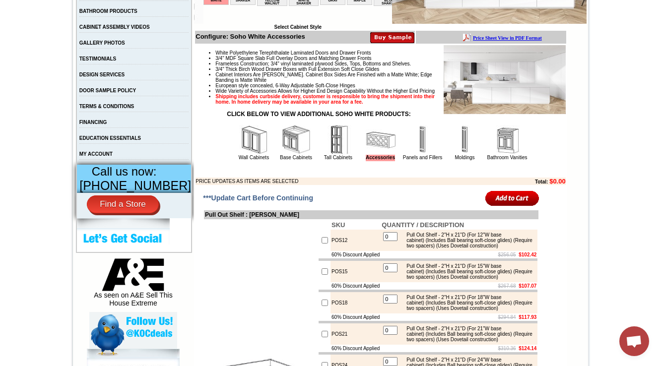
click at [248, 155] on img at bounding box center [254, 140] width 30 height 30
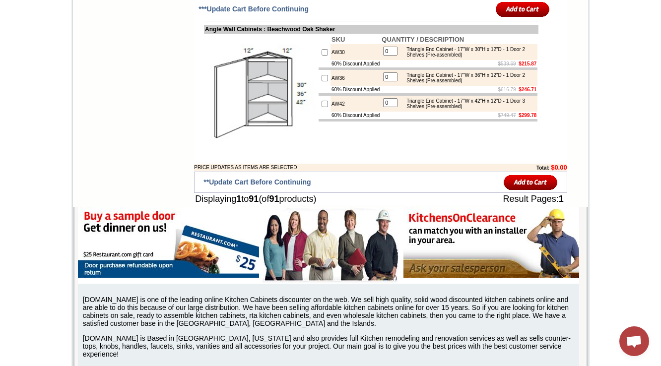
scroll to position [3297, 0]
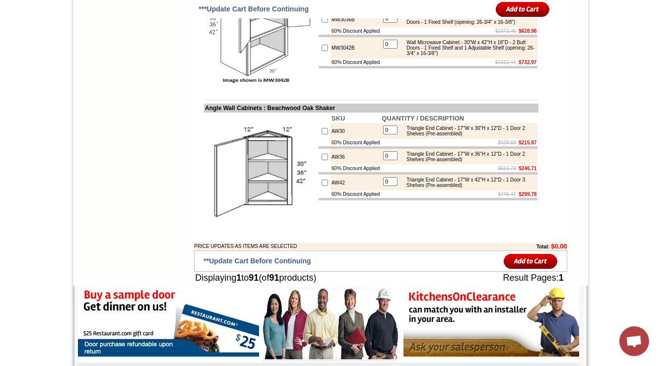
copy td "WBC2730"
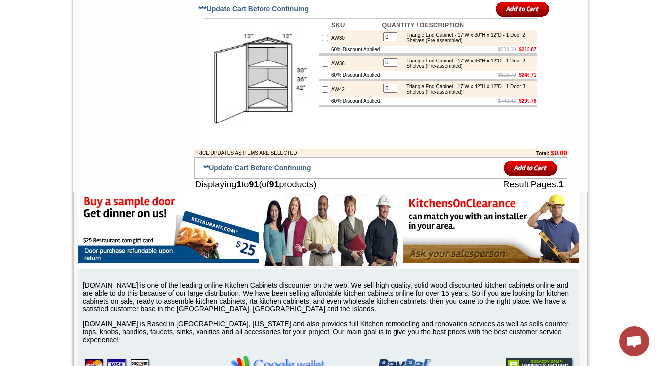
scroll to position [3377, 0]
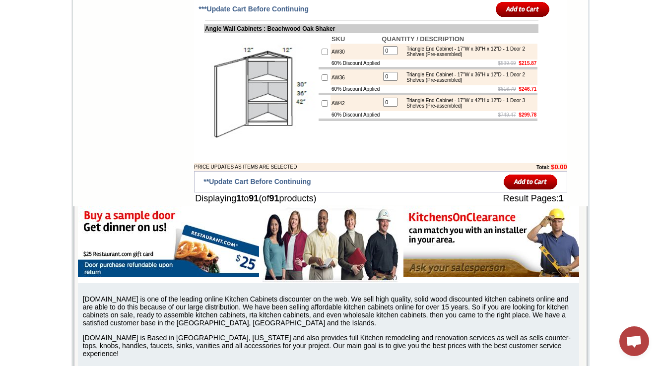
drag, startPoint x: 406, startPoint y: 163, endPoint x: 445, endPoint y: 161, distance: 38.3
drag, startPoint x: 408, startPoint y: 166, endPoint x: 466, endPoint y: 162, distance: 58.7
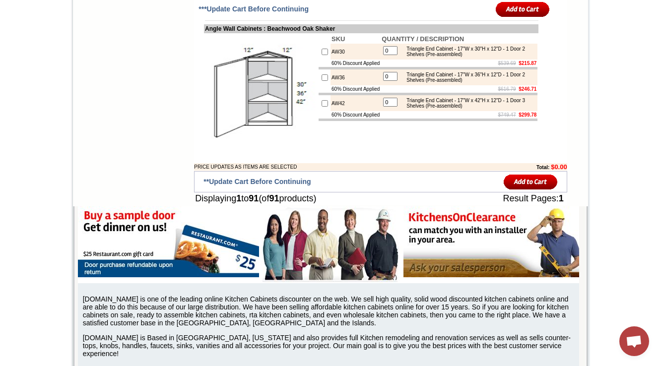
copy div "Wall Microwave Cabinet"
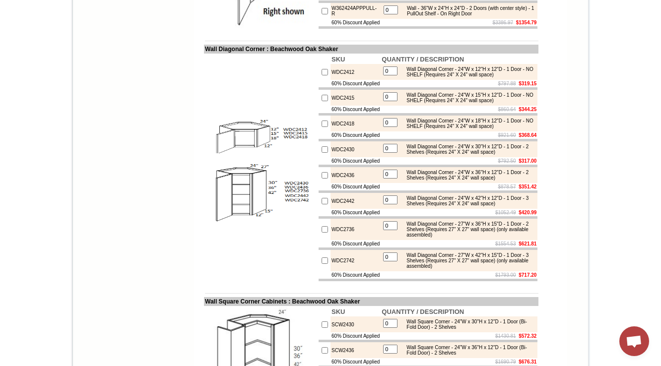
scroll to position [0, 0]
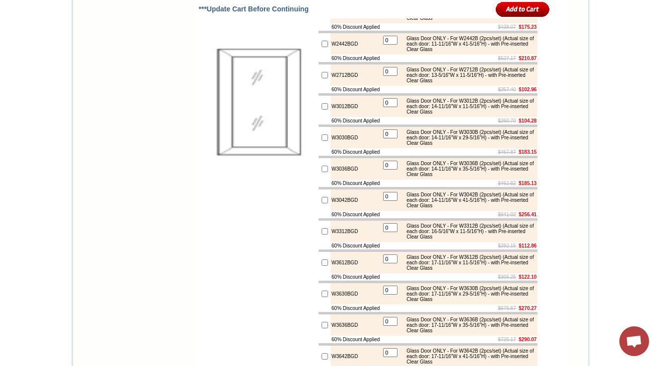
scroll to position [3414, 0]
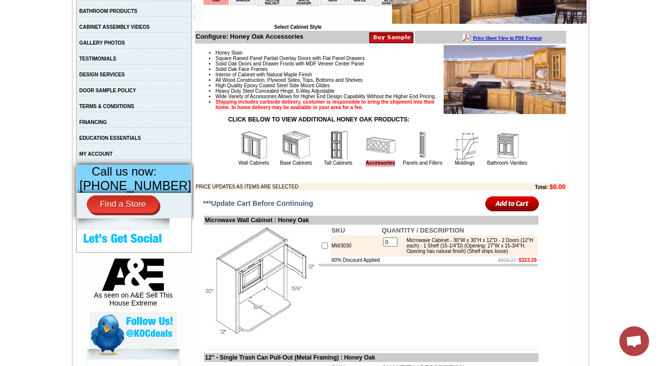
click at [330, 257] on td "MW3030" at bounding box center [355, 245] width 50 height 21
copy td "MW3030"
click at [249, 160] on img at bounding box center [254, 146] width 30 height 30
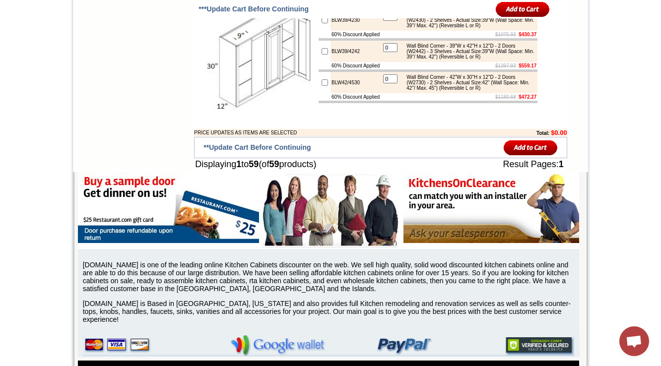
scroll to position [2453, 0]
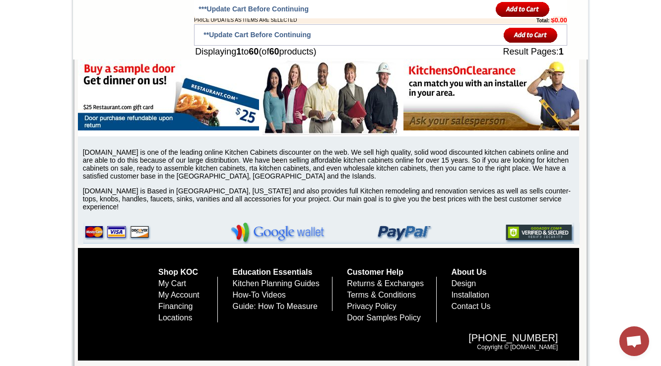
scroll to position [2652, 0]
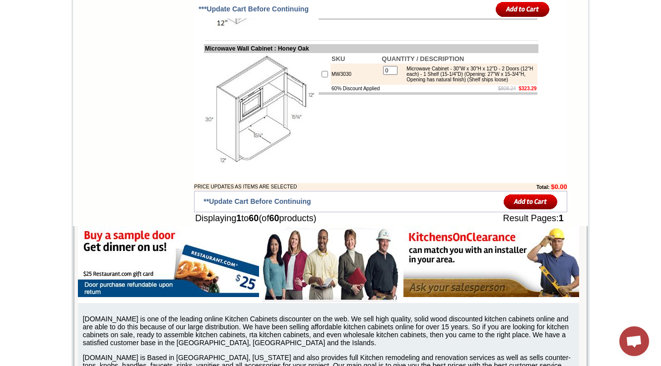
scroll to position [2493, 0]
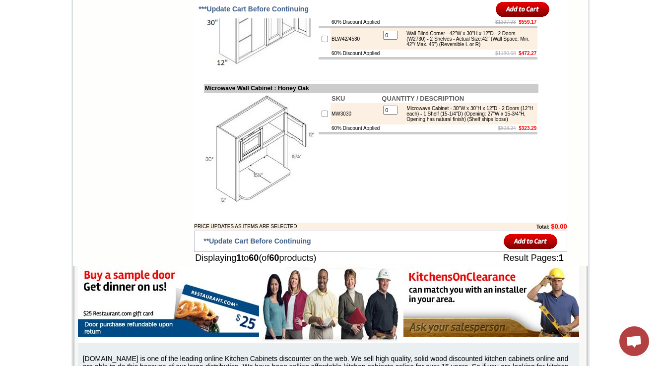
click at [218, 93] on td "Microwave Wall Cabinet : Honey Oak" at bounding box center [371, 88] width 334 height 9
copy tbody "Microwave Wall Cabinet : Honey Oak"
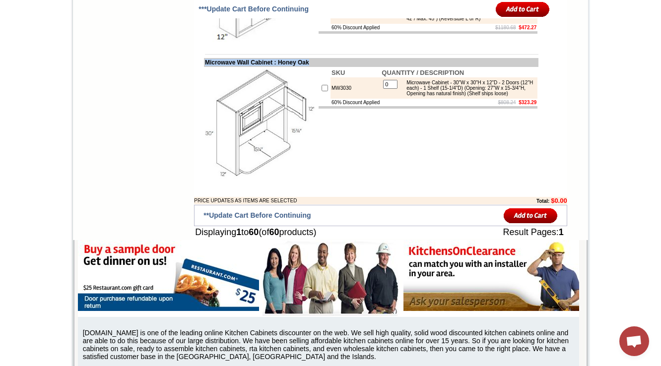
scroll to position [2533, 0]
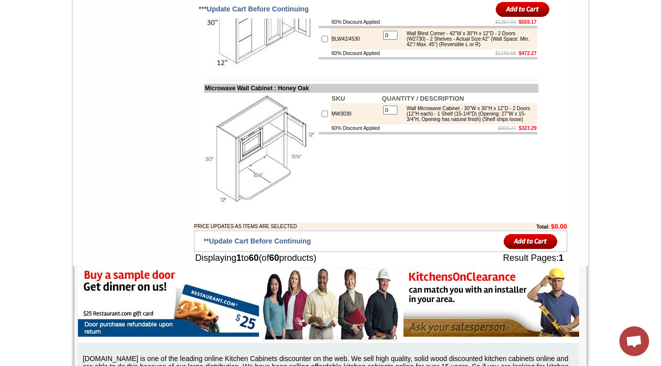
scroll to position [2493, 0]
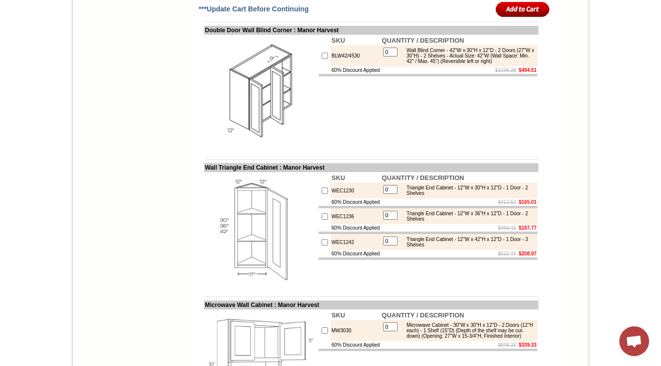
scroll to position [3112, 0]
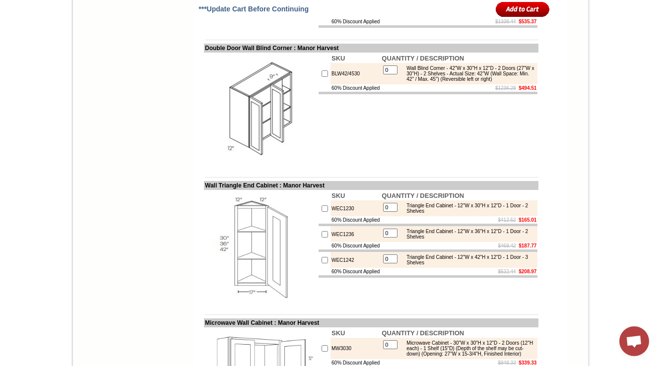
click at [433, 15] on div "Wall Blind Corner - 36"W x 42"H x 12"D - 1 Door (21"W x 42"H) - 3 Shelves - Act…" at bounding box center [467, 7] width 133 height 16
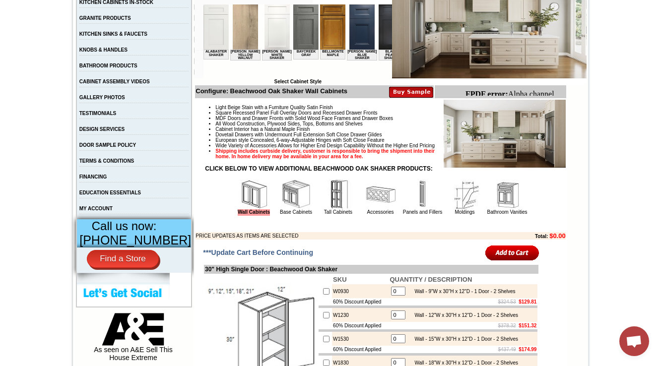
scroll to position [278, 0]
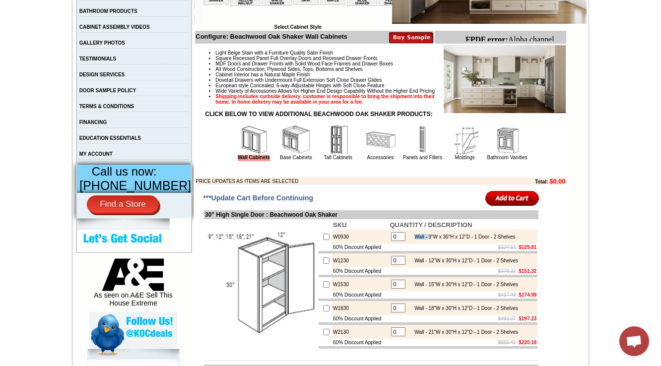
drag, startPoint x: 408, startPoint y: 255, endPoint x: 425, endPoint y: 253, distance: 16.4
click at [425, 240] on div "Wall - 9"W x 30"H x 12"D - 1 Door - 2 Shelves" at bounding box center [462, 236] width 106 height 5
copy div "Wall -"
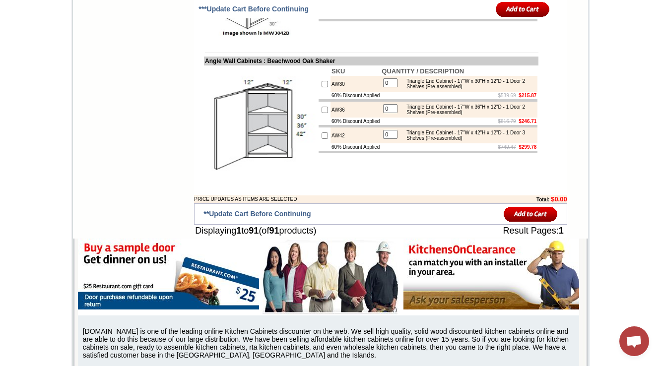
scroll to position [3326, 0]
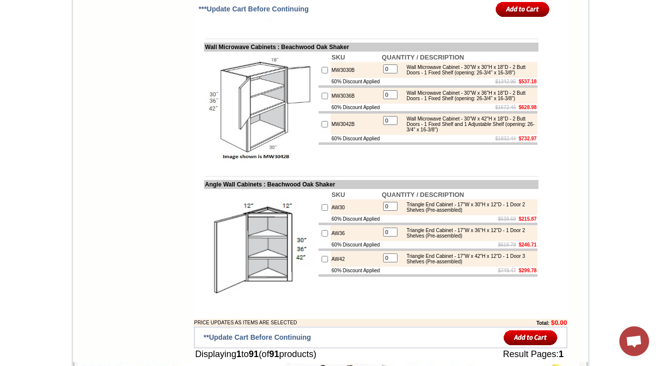
scroll to position [3207, 0]
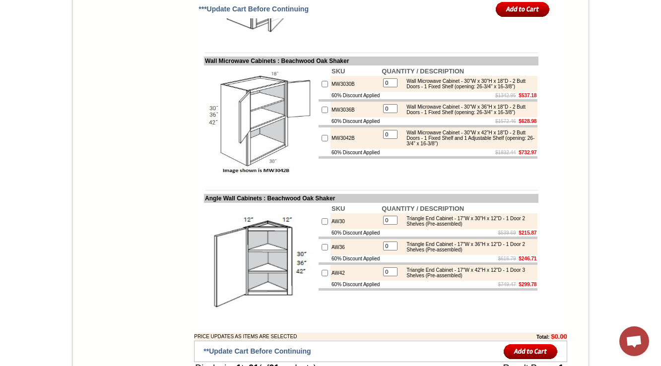
drag, startPoint x: 344, startPoint y: 200, endPoint x: 323, endPoint y: 202, distance: 20.9
copy td "WBC2730"
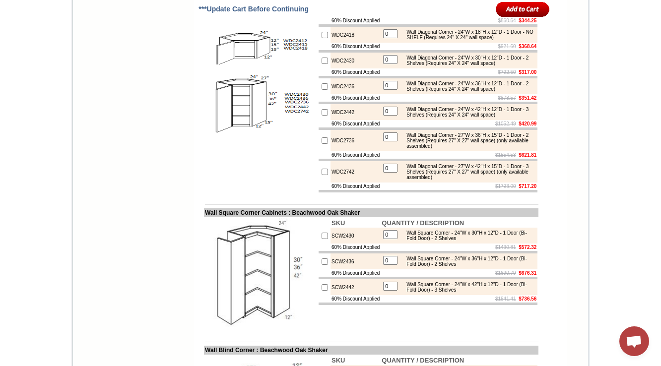
scroll to position [2532, 0]
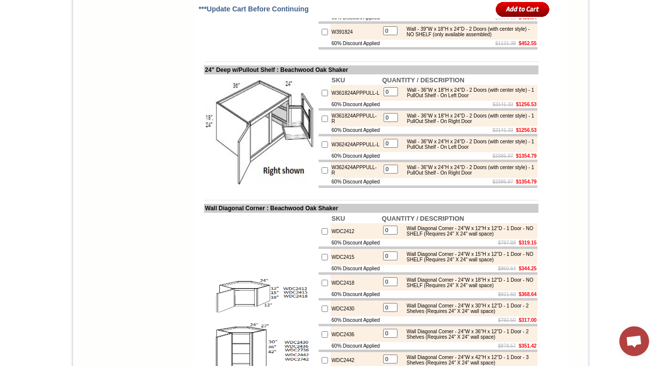
drag, startPoint x: 511, startPoint y: 115, endPoint x: 514, endPoint y: 122, distance: 7.8
copy div "- NO SHELF"
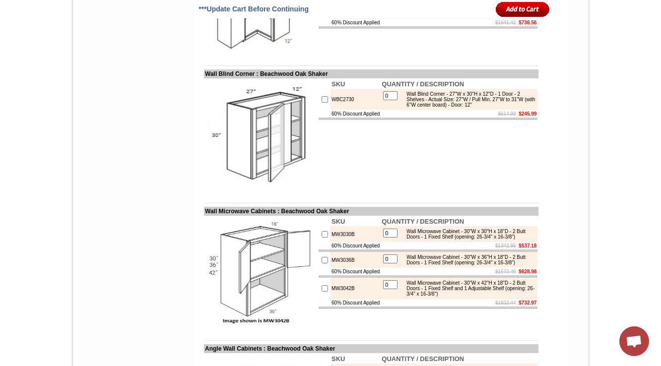
scroll to position [3414, 0]
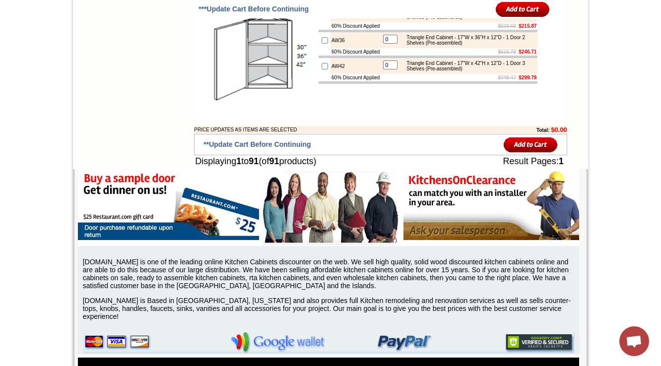
drag, startPoint x: 350, startPoint y: 135, endPoint x: 322, endPoint y: 135, distance: 27.8
copy td "MW3030B"
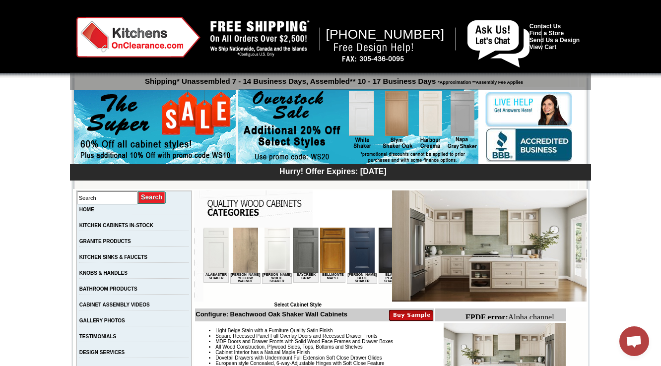
scroll to position [198, 0]
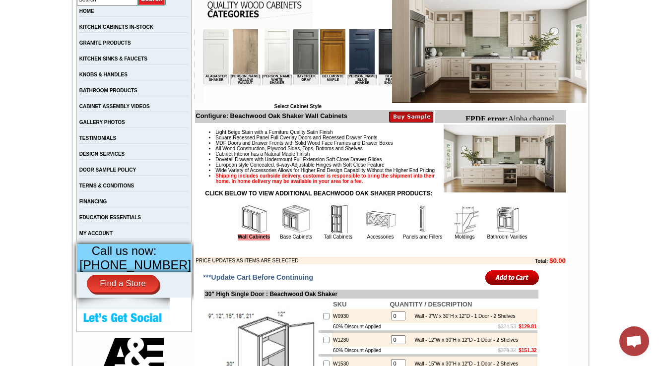
click at [281, 234] on img at bounding box center [296, 219] width 30 height 30
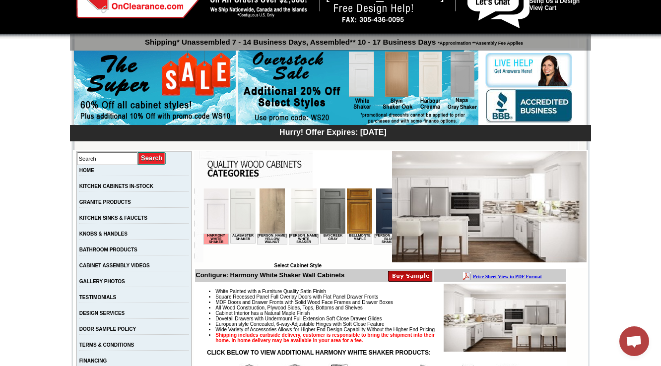
scroll to position [238, 0]
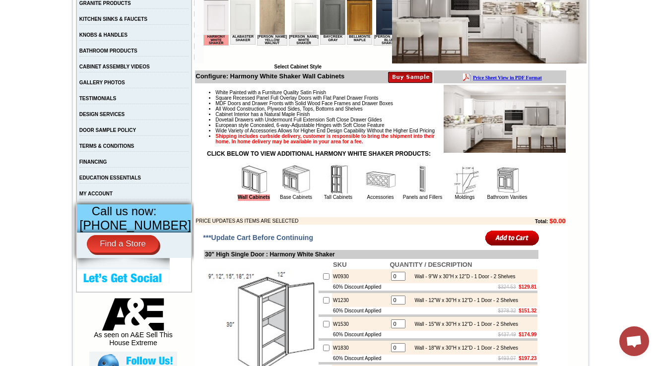
click at [281, 195] on img at bounding box center [296, 180] width 30 height 30
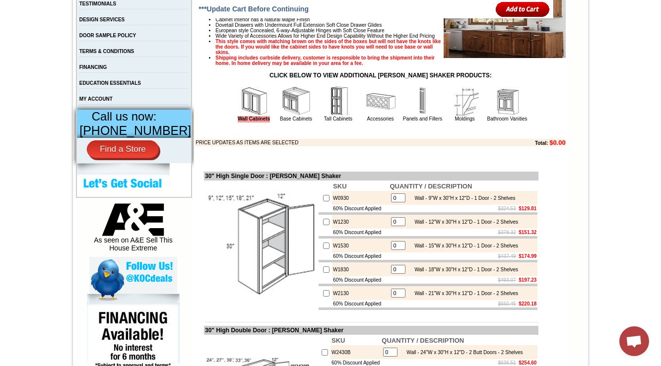
scroll to position [328, 0]
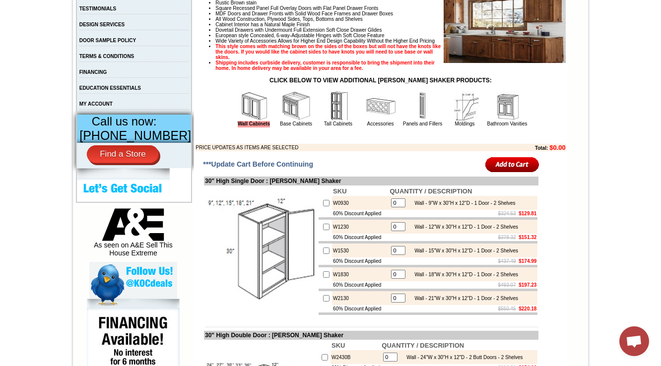
click at [290, 121] on img at bounding box center [296, 106] width 30 height 30
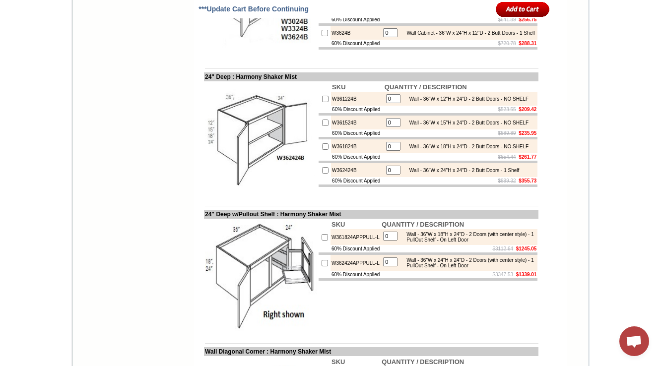
scroll to position [1985, 0]
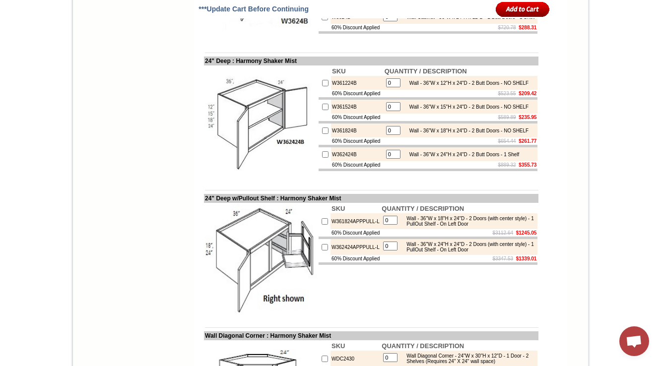
click at [333, 24] on td "W3624B" at bounding box center [355, 17] width 50 height 14
copy td "W3624B"
drag, startPoint x: 423, startPoint y: 159, endPoint x: 405, endPoint y: 162, distance: 18.0
click at [407, 20] on div "Wall - 36"W x 24"H x 12"D - 2 Butt Doors - 1 Shelf" at bounding box center [464, 16] width 115 height 5
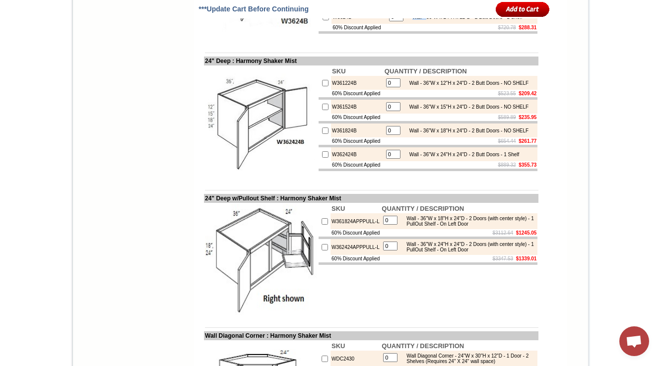
copy div "Wall -"
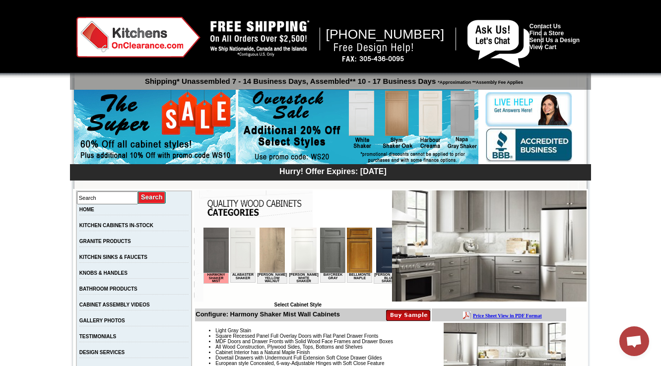
scroll to position [238, 0]
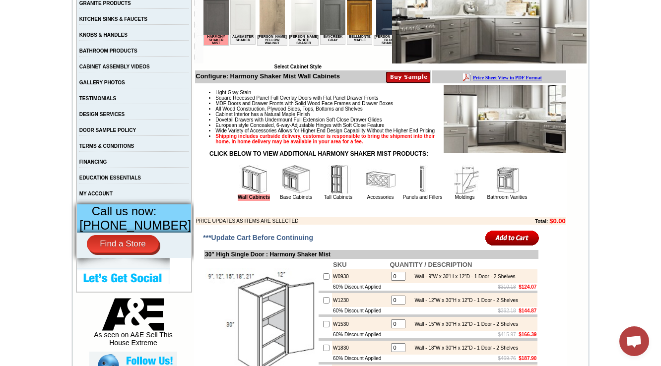
click at [281, 195] on img at bounding box center [296, 180] width 30 height 30
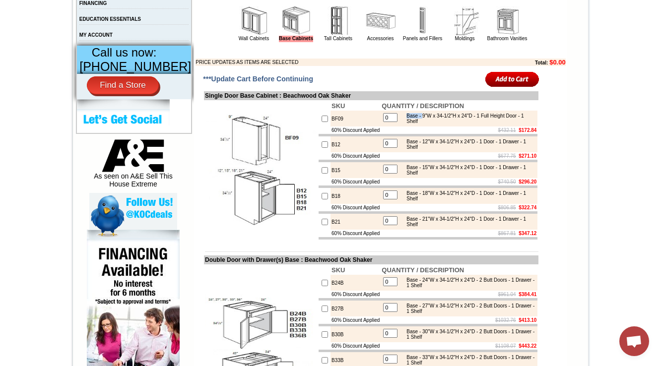
drag, startPoint x: 405, startPoint y: 133, endPoint x: 424, endPoint y: 131, distance: 19.0
click at [424, 124] on div "Base - 9"W x 34-1/2"H x 24"D - 1 Full Height Door - 1 Shelf" at bounding box center [467, 118] width 133 height 11
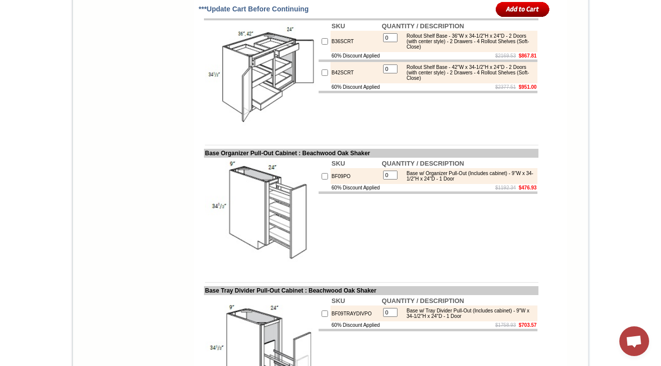
scroll to position [1102, 0]
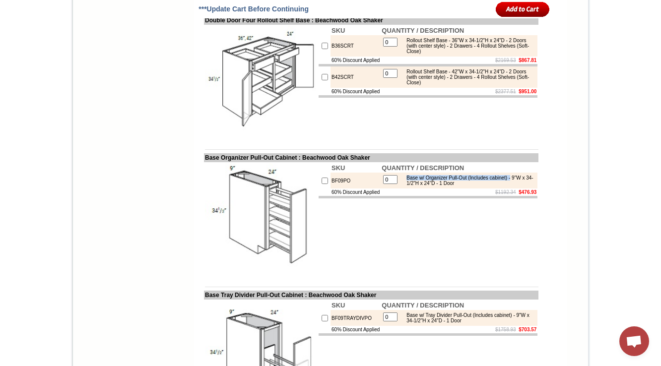
drag, startPoint x: 407, startPoint y: 228, endPoint x: 529, endPoint y: 222, distance: 122.7
click at [529, 188] on table "0 Base w/ Organizer Pull-Out (Includes cabinet) - 9"W x 34-1/2"H x 24"D - 1 Door" at bounding box center [459, 181] width 155 height 14
click at [468, 268] on td "SKU QUANTITY / DESCRIPTION BF09PO 0 Base w/ Organizer Pull-Out (Includes cabine…" at bounding box center [428, 219] width 221 height 114
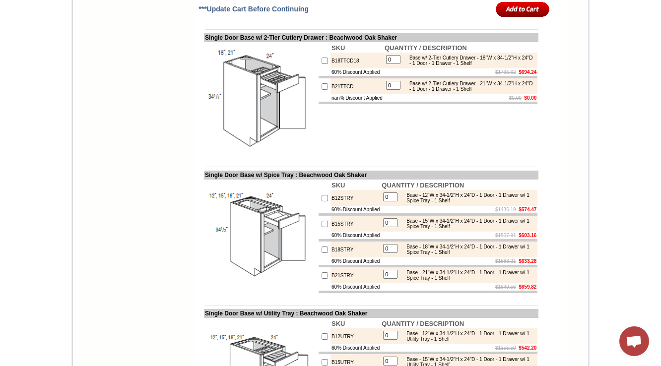
scroll to position [1422, 0]
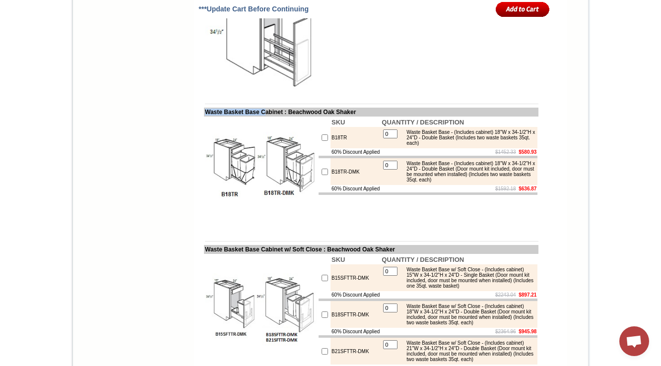
drag, startPoint x: 197, startPoint y: 163, endPoint x: 266, endPoint y: 161, distance: 69.0
click at [266, 117] on td "Waste Basket Base Cabinet : Beachwood Oak Shaker" at bounding box center [371, 112] width 334 height 9
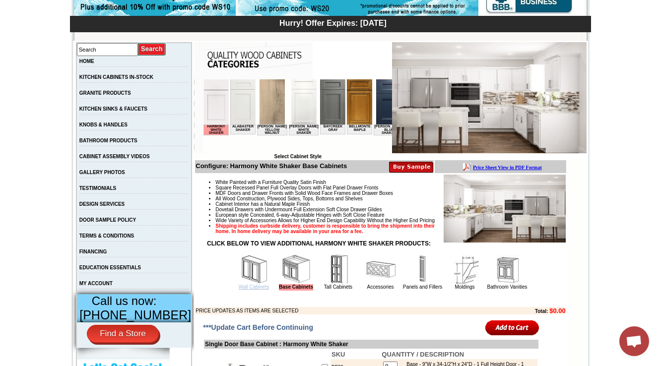
scroll to position [149, 0]
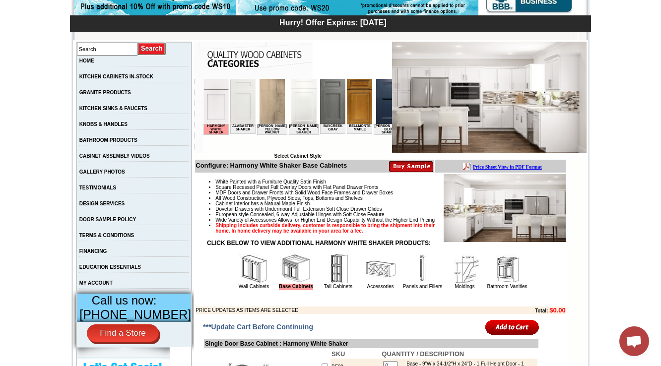
click at [242, 284] on img at bounding box center [254, 269] width 30 height 30
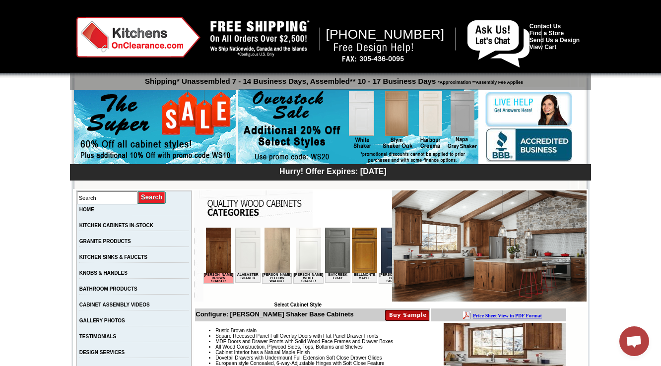
scroll to position [366, 0]
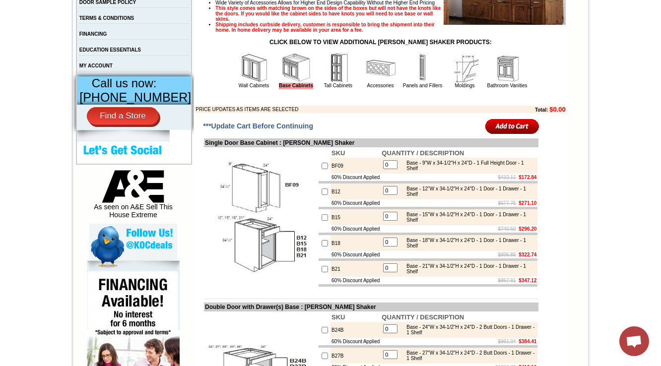
click at [204, 147] on td "Single Door Base Cabinet : Waldron Brown Shaker" at bounding box center [371, 142] width 334 height 9
drag, startPoint x: 194, startPoint y: 161, endPoint x: 271, endPoint y: 162, distance: 77.4
click at [271, 147] on td "Single Door Base Cabinet : Waldron Brown Shaker" at bounding box center [371, 142] width 334 height 9
copy td "Single Door Base Cabin"
click at [337, 83] on img at bounding box center [339, 68] width 30 height 30
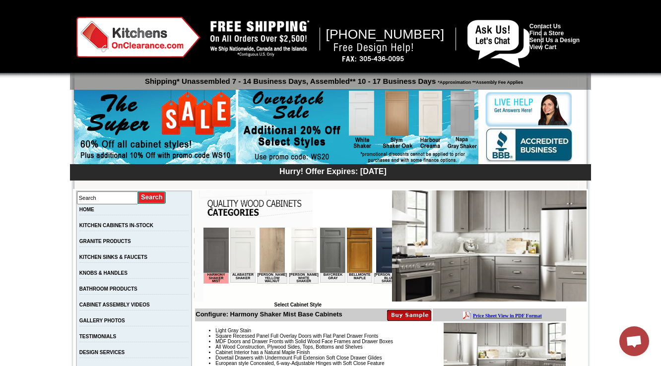
scroll to position [278, 0]
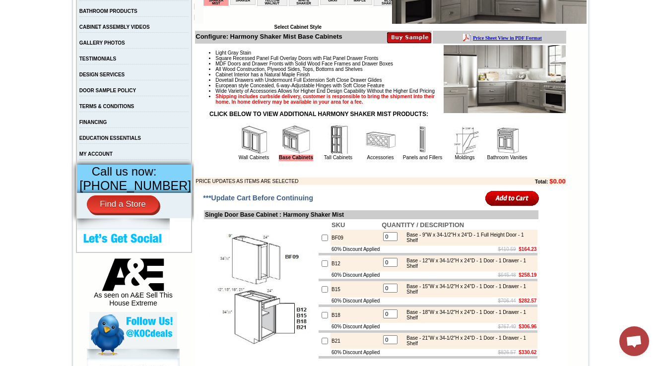
click at [331, 161] on td "Tall Cabinets" at bounding box center [339, 142] width 42 height 37
click at [324, 155] on img at bounding box center [339, 140] width 30 height 30
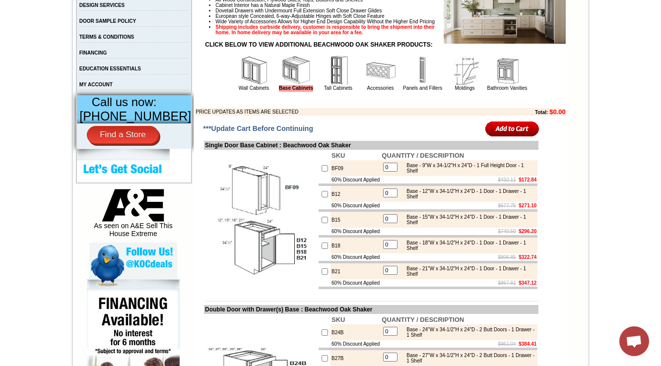
scroll to position [1429, 0]
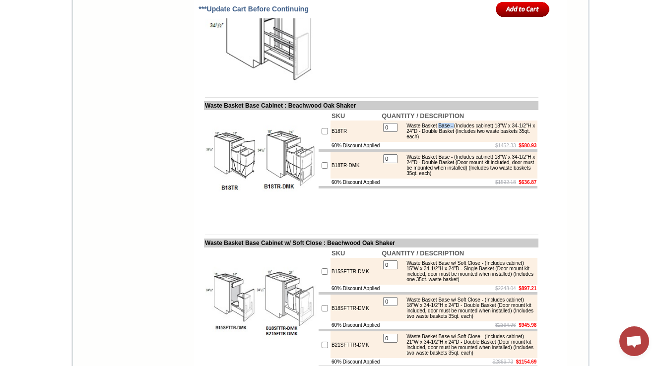
drag, startPoint x: 442, startPoint y: 177, endPoint x: 460, endPoint y: 174, distance: 18.7
click at [460, 139] on div "Waste Basket Base - (Includes cabinet) 18"W x 34-1/2"H x 24"D - Double Basket (…" at bounding box center [467, 131] width 133 height 16
copy div "Base -"
drag, startPoint x: 461, startPoint y: 178, endPoint x: 472, endPoint y: 189, distance: 15.4
click at [472, 139] on div "Waste Basket Base - (Includes cabinet) 18"W x 34-1/2"H x 24"D - Double Basket (…" at bounding box center [467, 131] width 133 height 16
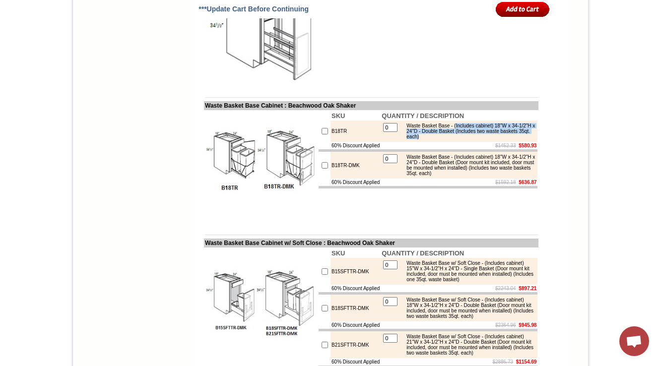
copy div "Includes cabinet) 18"W x 34-1/2"H x 24"D - Double Basket (Includes two waste ba…"
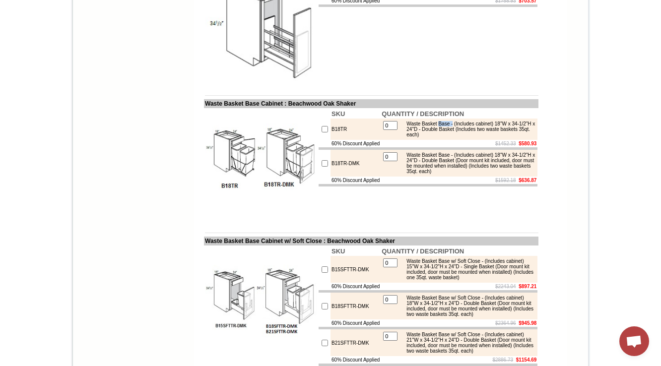
drag, startPoint x: 443, startPoint y: 175, endPoint x: 457, endPoint y: 173, distance: 14.0
click at [457, 137] on div "Waste Basket Base - (Includes cabinet) 18"W x 34-1/2"H x 24"D - Double Basket (…" at bounding box center [467, 129] width 133 height 16
copy div "Base -"
drag, startPoint x: 665, startPoint y: 71, endPoint x: 663, endPoint y: 60, distance: 11.6
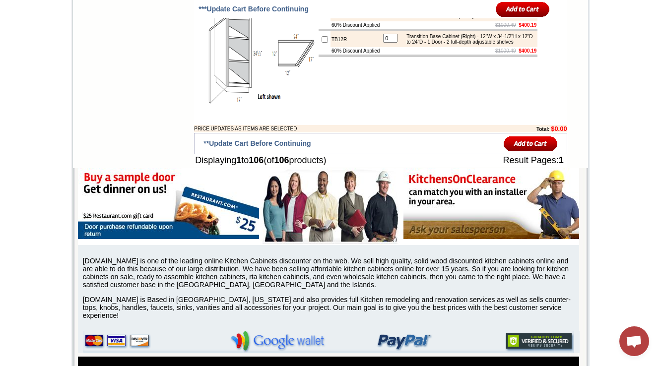
scroll to position [347, 0]
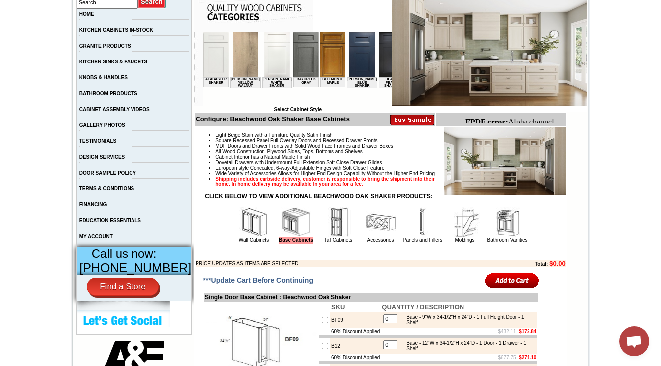
scroll to position [278, 0]
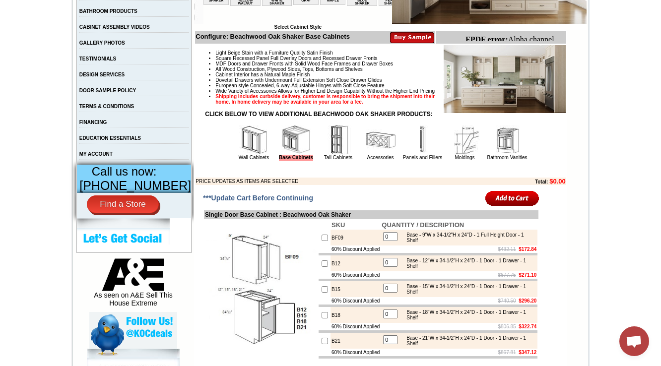
click at [324, 155] on img at bounding box center [339, 140] width 30 height 30
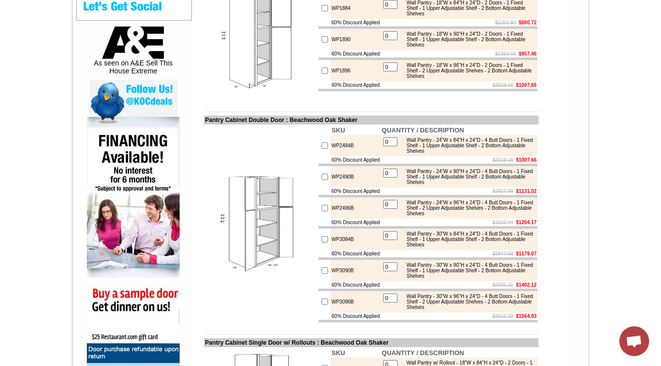
scroll to position [556, 0]
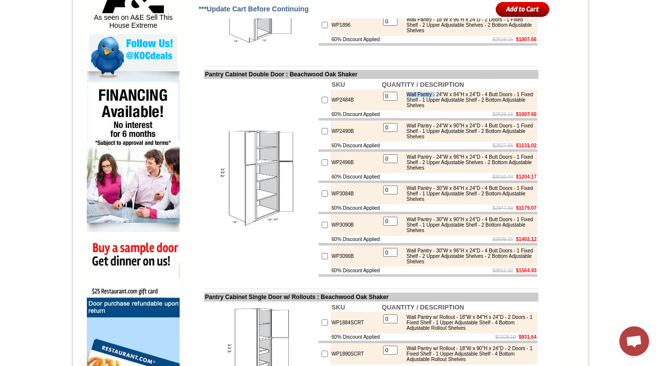
drag, startPoint x: 409, startPoint y: 113, endPoint x: 439, endPoint y: 114, distance: 29.8
click at [439, 108] on div "Wall Pantry - 24"W x 84"H x 24"D - 4 Butt Doors - 1 Fixed Shelf - 1 Upper Adjus…" at bounding box center [467, 100] width 133 height 16
drag, startPoint x: 407, startPoint y: 115, endPoint x: 438, endPoint y: 114, distance: 31.3
click at [438, 108] on div "Wall Pantry - 24"W x 84"H x 24"D - 4 Butt Doors - 1 Fixed Shelf - 1 Upper Adjus…" at bounding box center [467, 100] width 133 height 16
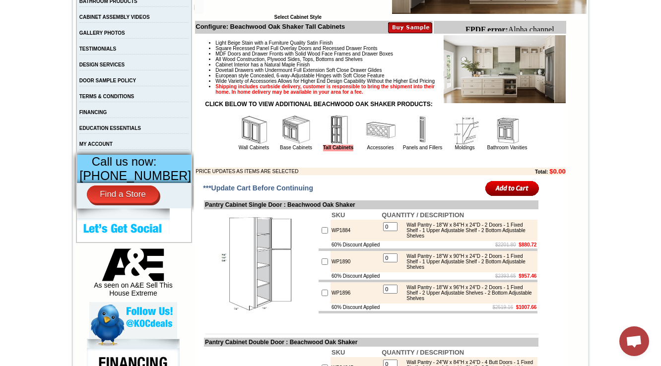
scroll to position [318, 0]
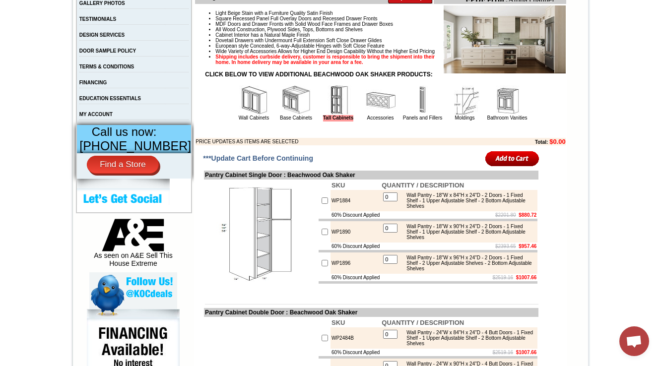
click at [380, 115] on img at bounding box center [381, 100] width 30 height 30
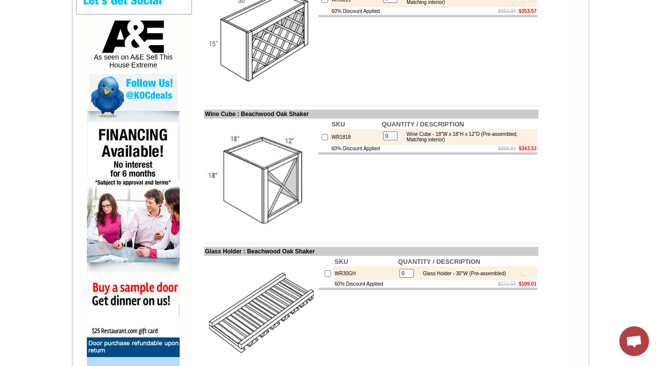
scroll to position [318, 0]
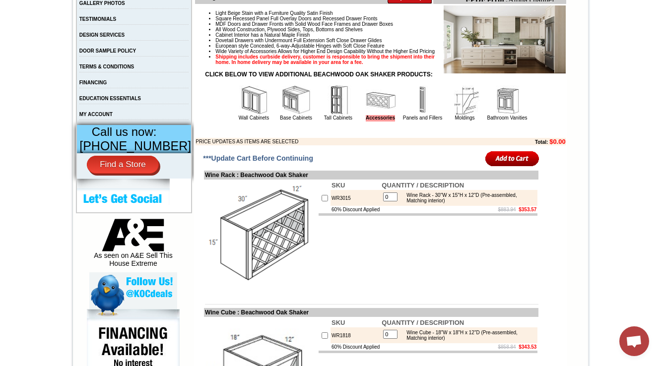
click at [284, 115] on img at bounding box center [296, 100] width 30 height 30
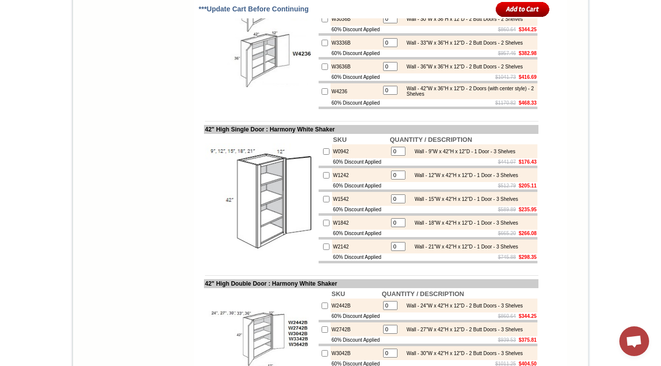
scroll to position [1429, 0]
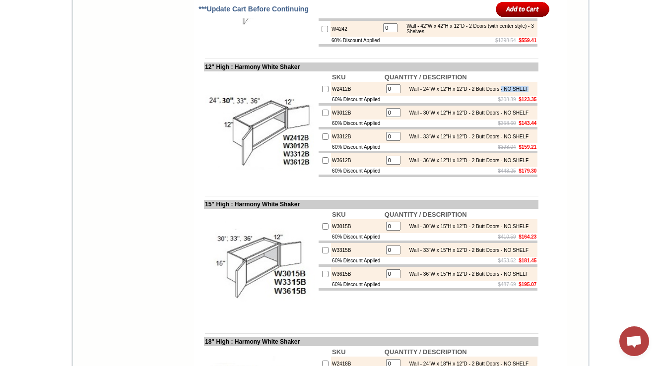
drag, startPoint x: 512, startPoint y: 197, endPoint x: 518, endPoint y: 202, distance: 7.4
click at [518, 92] on div "Wall - 24"W x 12"H x 12"D - 2 Butt Doors - NO SHELF" at bounding box center [466, 88] width 124 height 5
copy div "- NO SHELF"
click at [508, 92] on div "Wall - 24"W x 12"H x 12"D - 2 Butt Doors - NO SHELF" at bounding box center [466, 88] width 124 height 5
drag, startPoint x: 512, startPoint y: 196, endPoint x: 512, endPoint y: 202, distance: 6.0
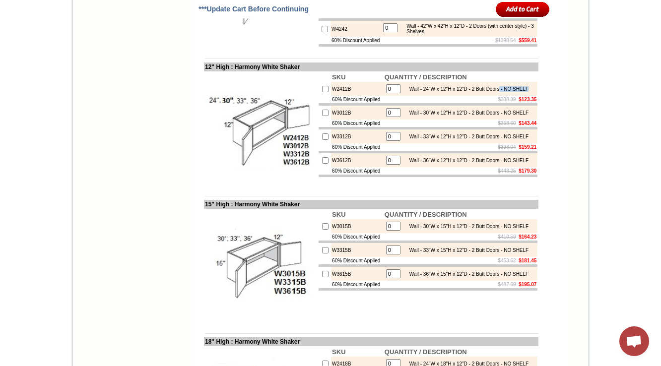
click at [512, 92] on div "Wall - 24"W x 12"H x 12"D - 2 Butt Doors - NO SHELF" at bounding box center [466, 88] width 124 height 5
copy div "- NO SHELF"
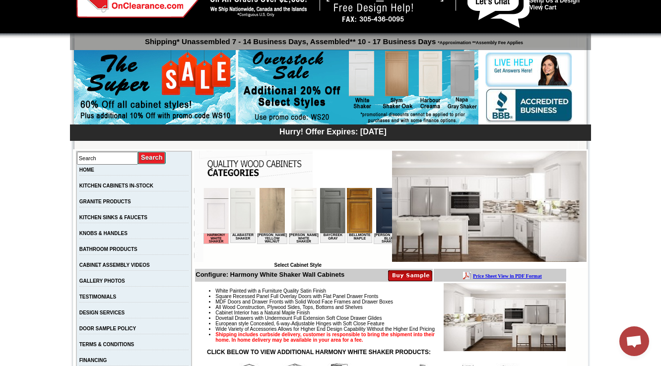
scroll to position [238, 0]
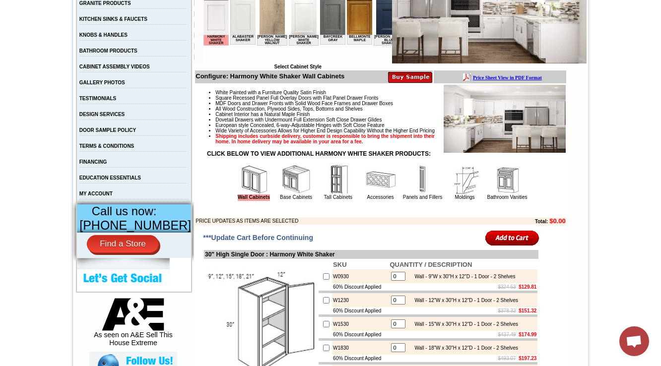
click at [281, 195] on img at bounding box center [296, 180] width 30 height 30
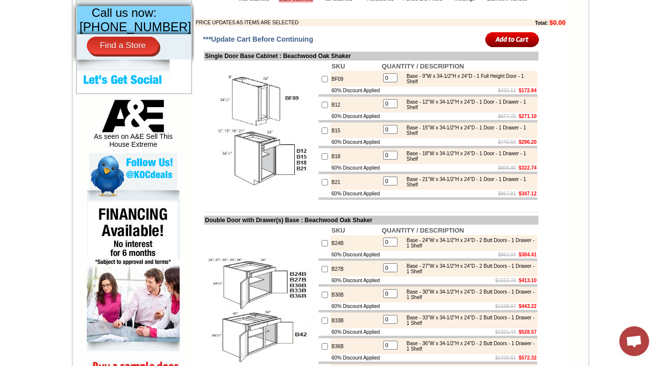
scroll to position [119, 0]
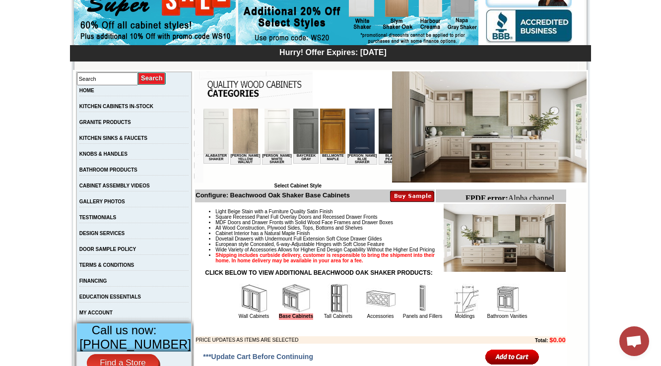
click at [331, 314] on img at bounding box center [339, 299] width 30 height 30
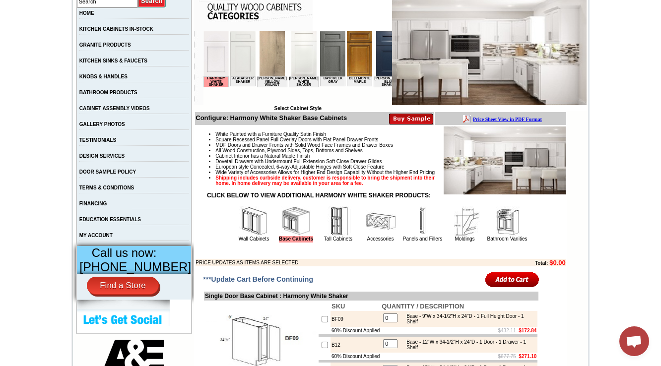
scroll to position [198, 0]
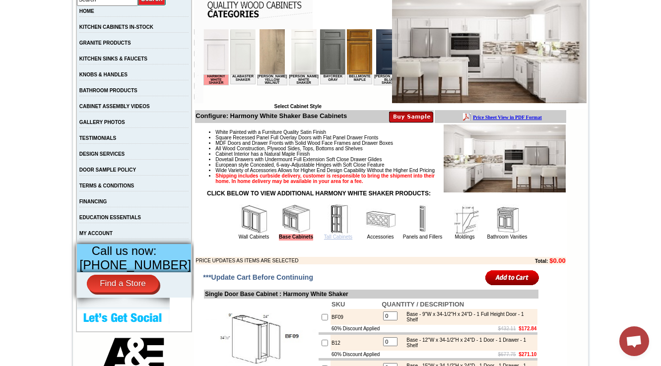
click at [324, 240] on link "Tall Cabinets" at bounding box center [338, 236] width 28 height 5
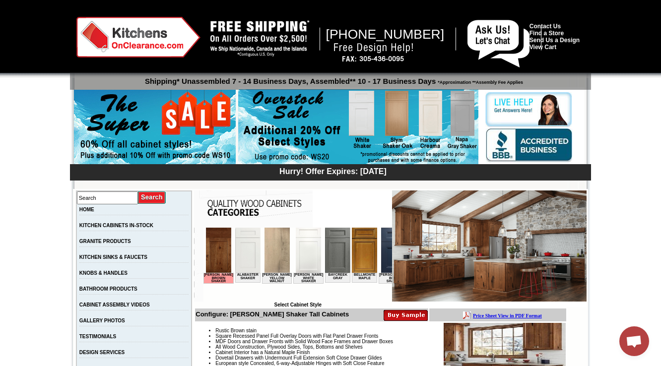
scroll to position [238, 0]
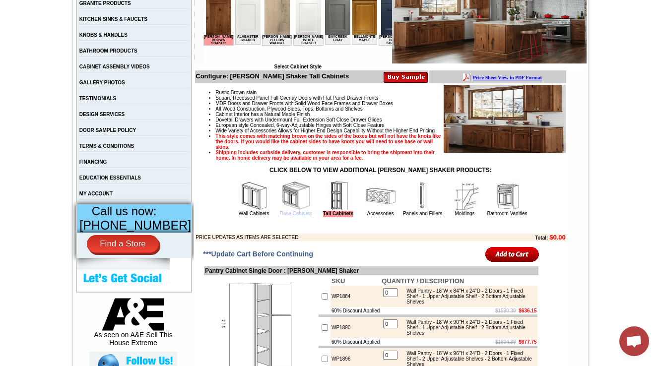
click at [302, 216] on link "Base Cabinets" at bounding box center [296, 213] width 32 height 5
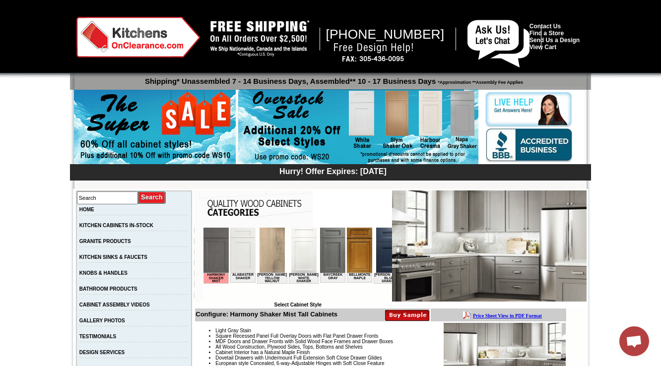
scroll to position [318, 0]
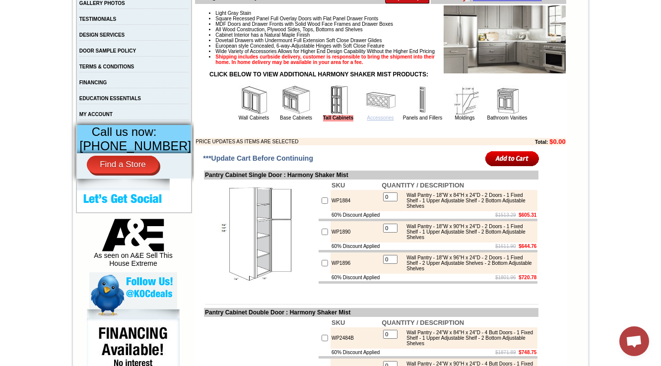
click at [375, 121] on link "Accessories" at bounding box center [380, 117] width 27 height 5
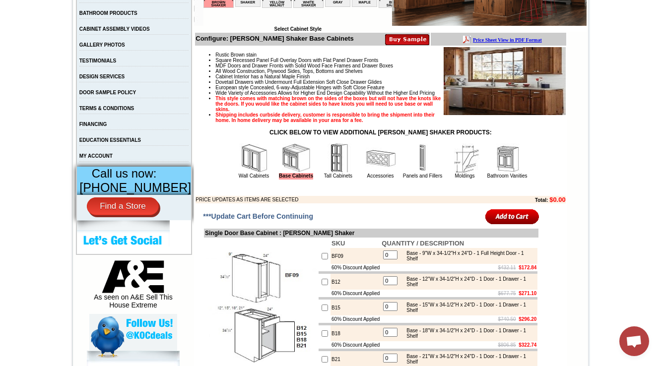
scroll to position [278, 0]
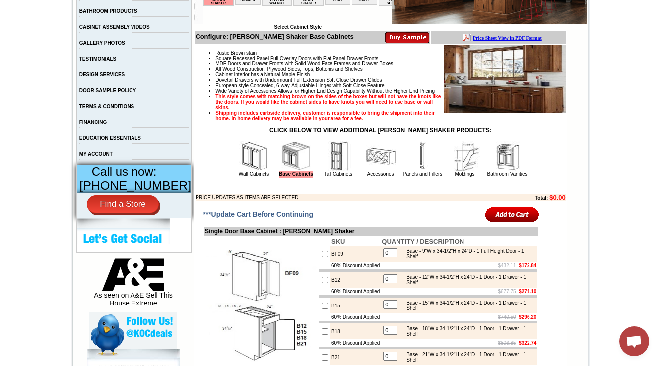
click at [410, 171] on img at bounding box center [423, 156] width 30 height 30
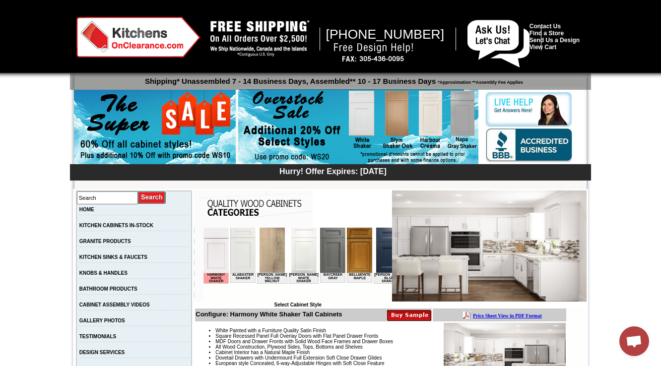
scroll to position [278, 0]
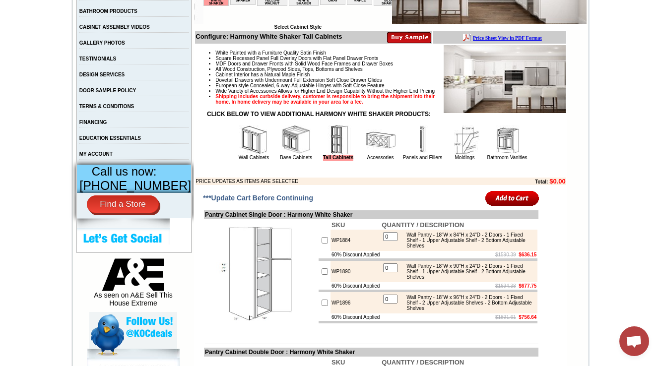
click at [408, 155] on img at bounding box center [423, 140] width 30 height 30
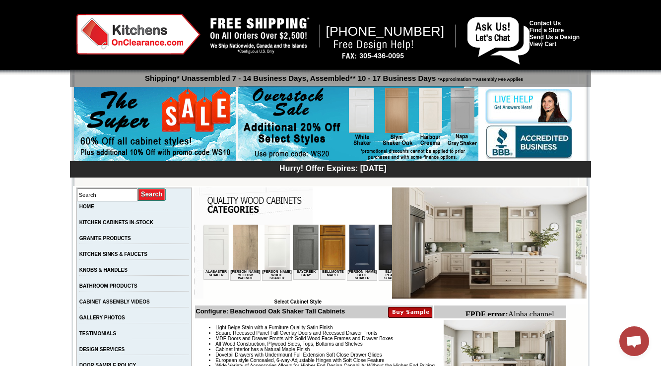
scroll to position [318, 0]
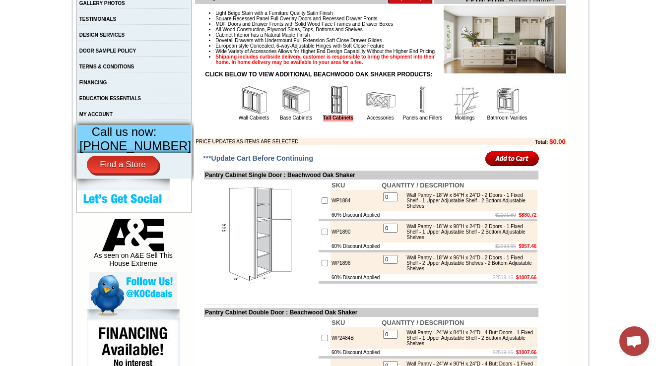
click at [415, 115] on img at bounding box center [423, 100] width 30 height 30
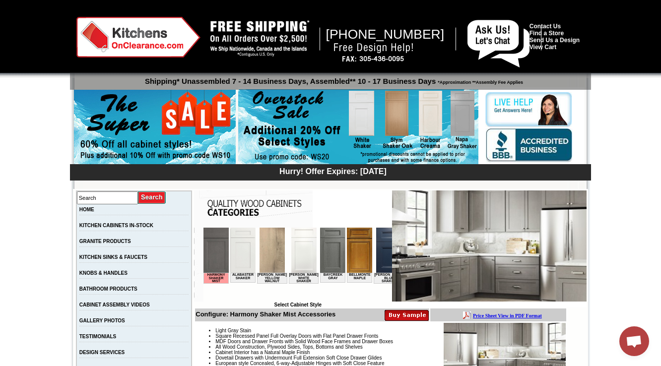
scroll to position [278, 0]
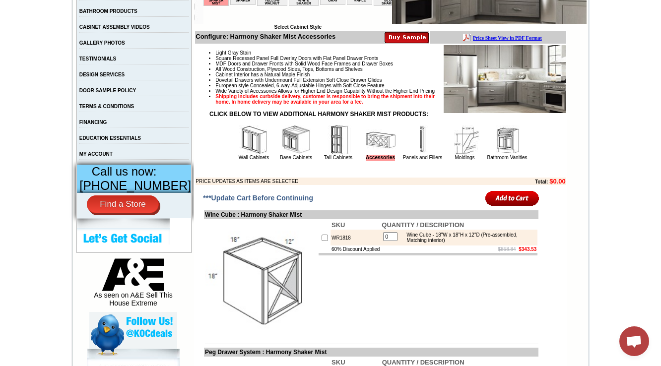
click at [414, 155] on img at bounding box center [423, 140] width 30 height 30
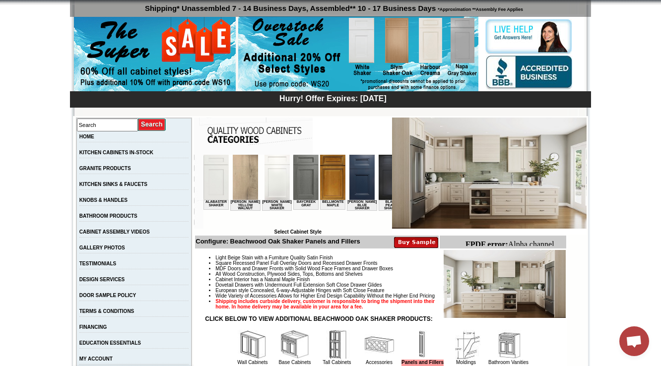
scroll to position [278, 0]
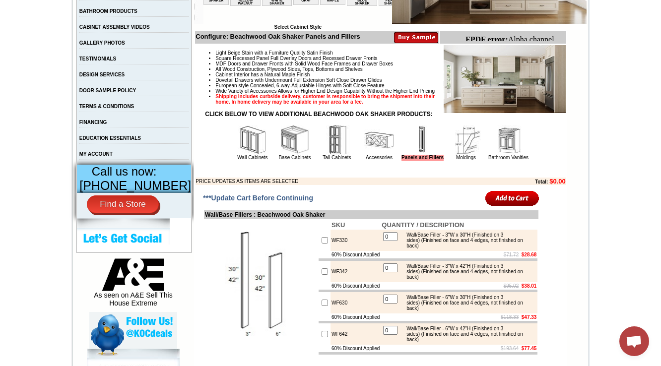
click at [463, 155] on img at bounding box center [466, 140] width 30 height 30
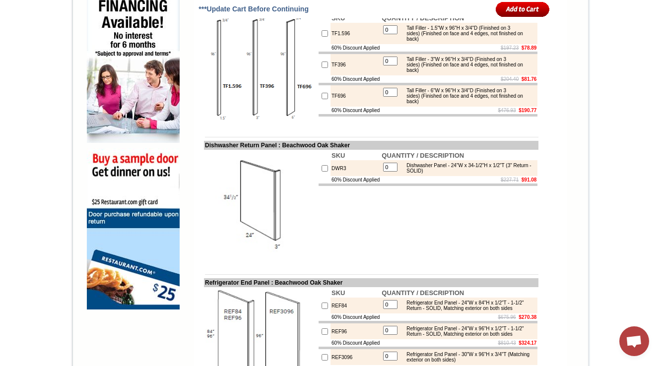
scroll to position [834, 0]
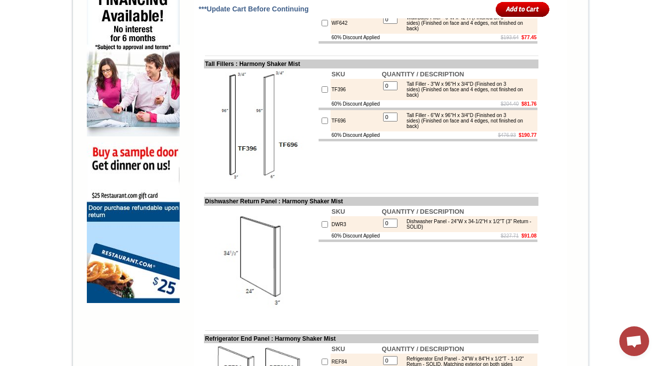
scroll to position [754, 0]
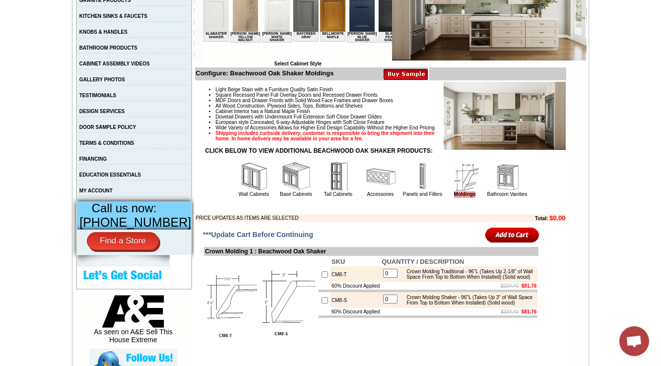
scroll to position [278, 0]
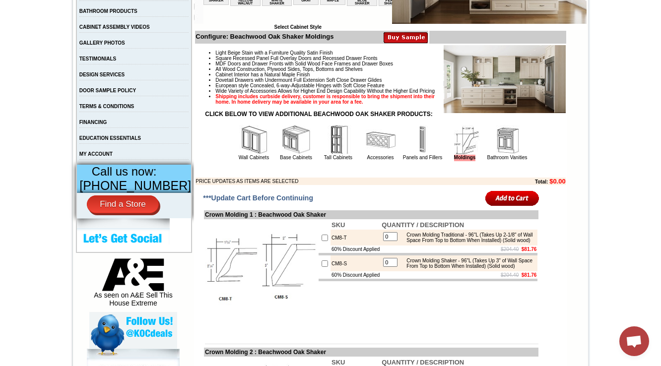
click at [499, 173] on p at bounding box center [381, 169] width 370 height 5
click at [505, 155] on img at bounding box center [507, 140] width 30 height 30
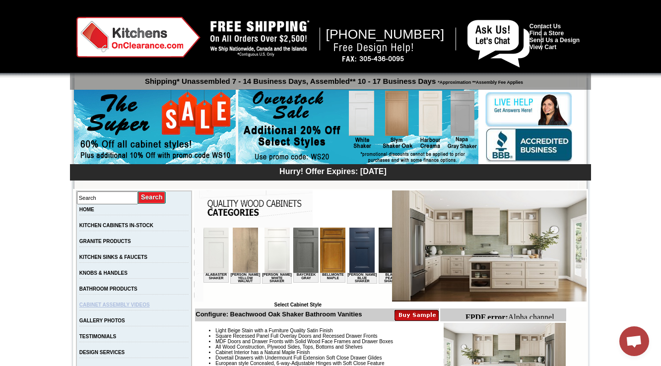
scroll to position [198, 0]
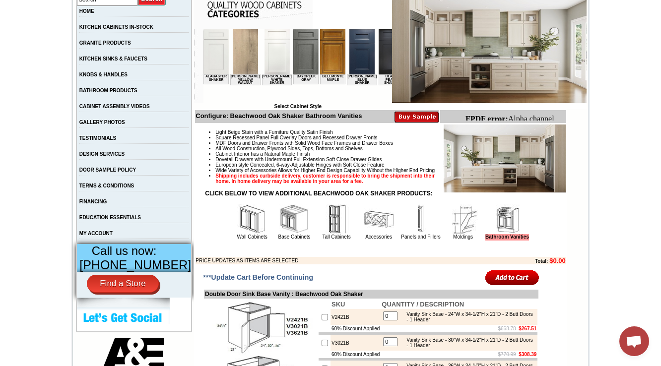
click at [243, 220] on img at bounding box center [252, 219] width 30 height 30
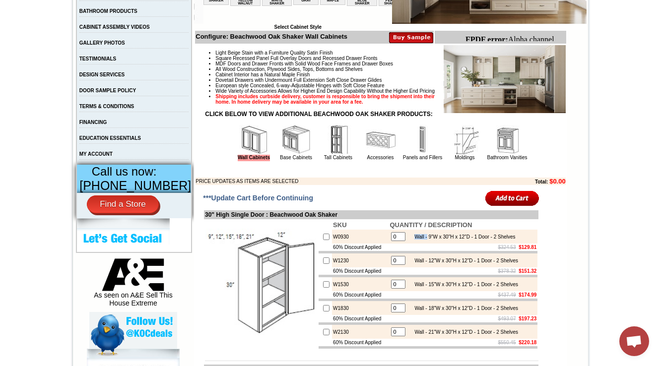
drag, startPoint x: 407, startPoint y: 254, endPoint x: 423, endPoint y: 254, distance: 15.4
click at [423, 240] on div "Wall - 9"W x 30"H x 12"D - 1 Door - 2 Shelves" at bounding box center [462, 236] width 106 height 5
copy div "Wall -"
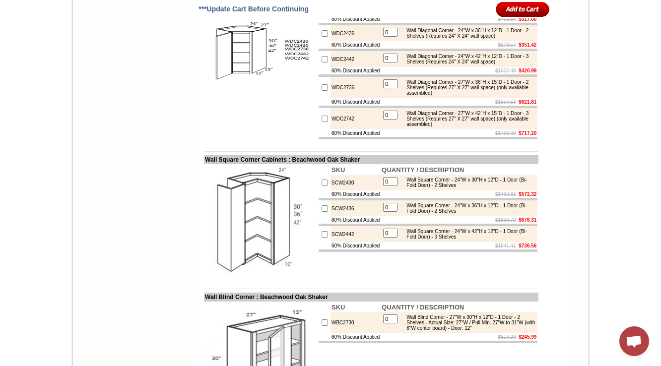
scroll to position [2818, 0]
